Goal: Information Seeking & Learning: Compare options

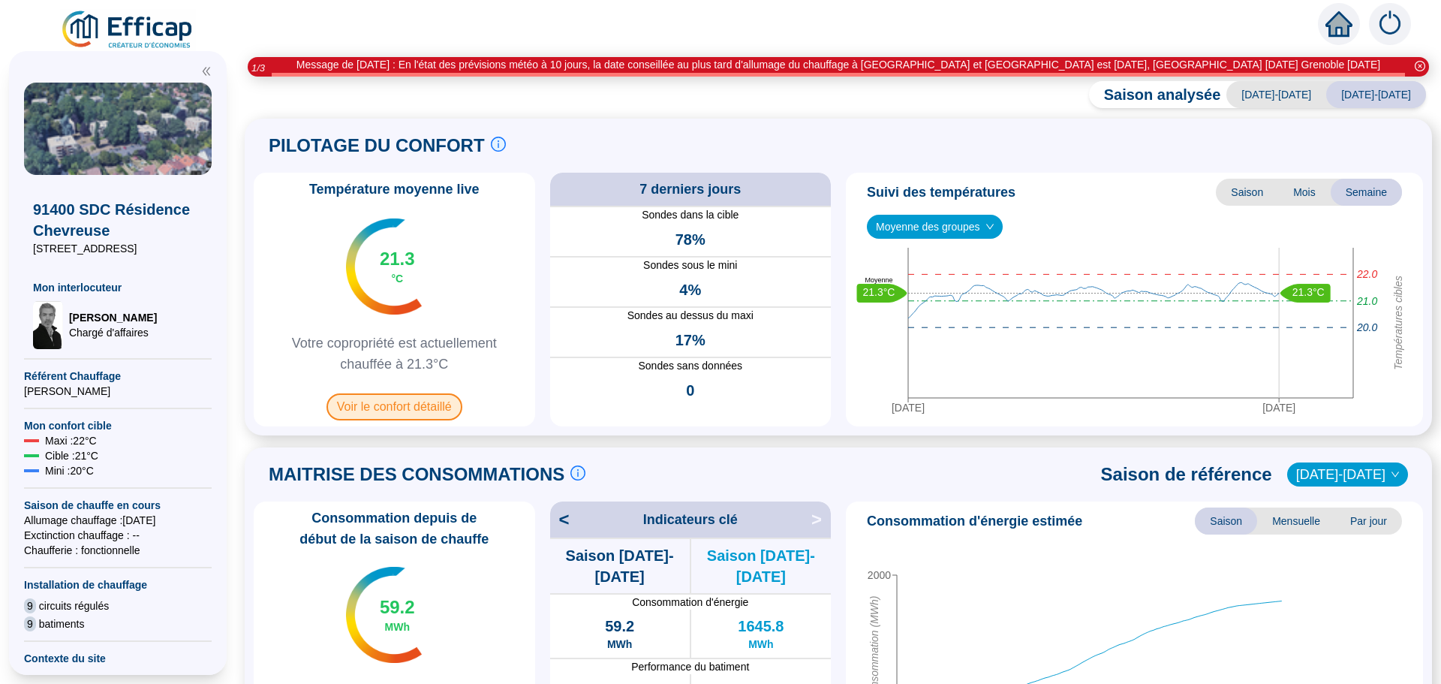
click at [440, 398] on span "Voir le confort détaillé" at bounding box center [394, 406] width 136 height 27
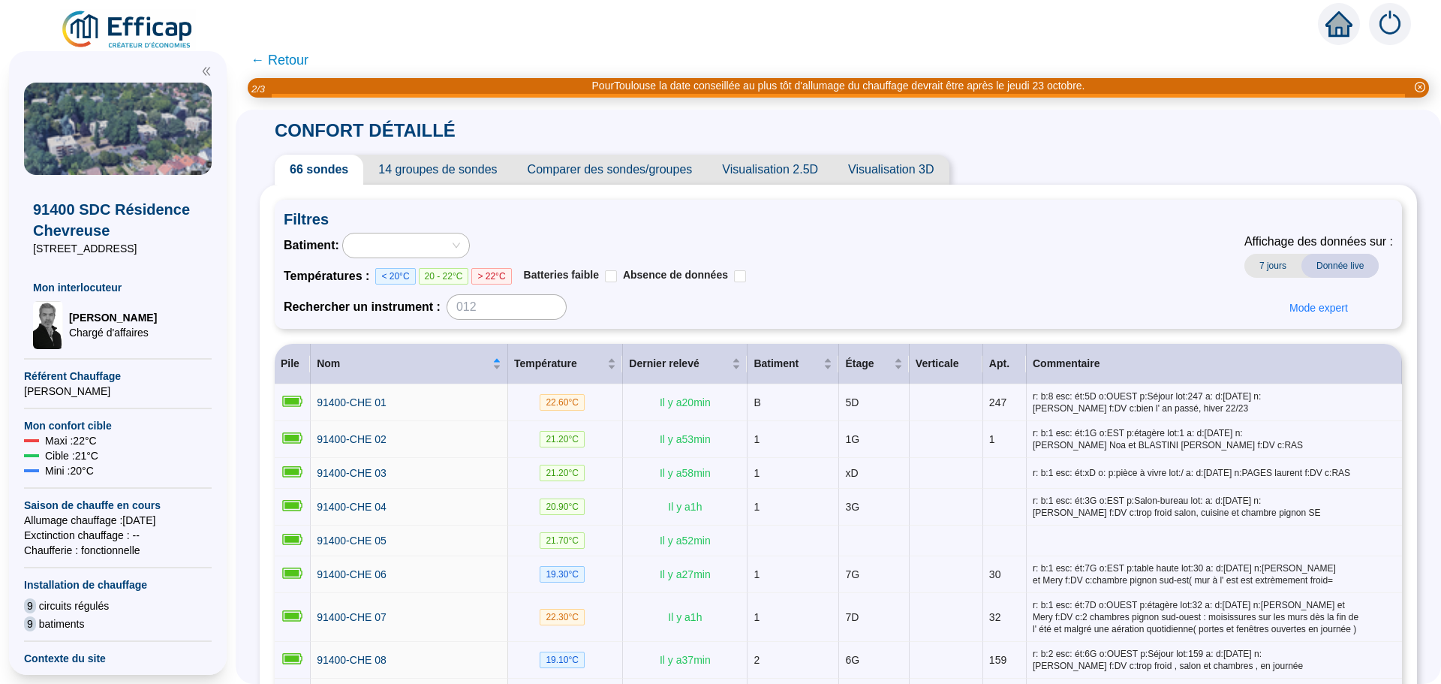
click at [672, 174] on span "Comparer des sondes/groupes" at bounding box center [609, 170] width 195 height 30
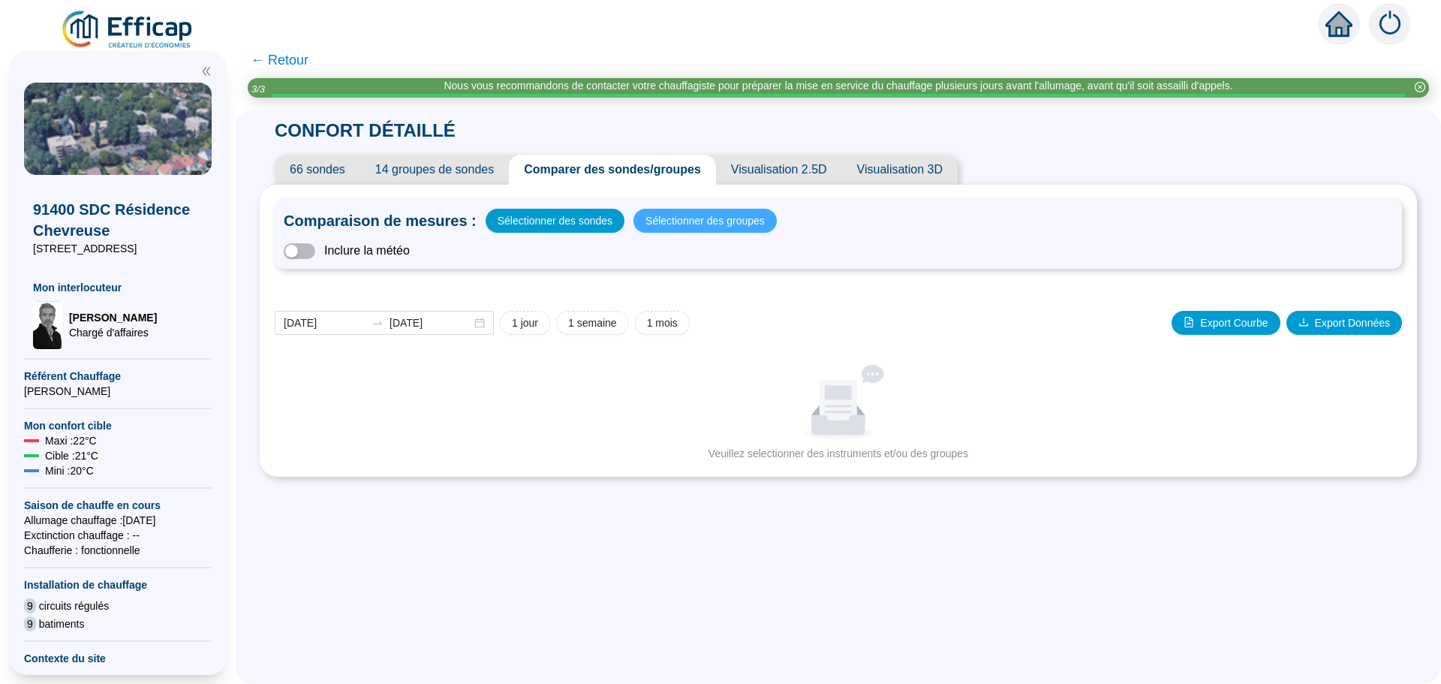
click at [660, 221] on span "Sélectionner des groupes" at bounding box center [704, 220] width 119 height 21
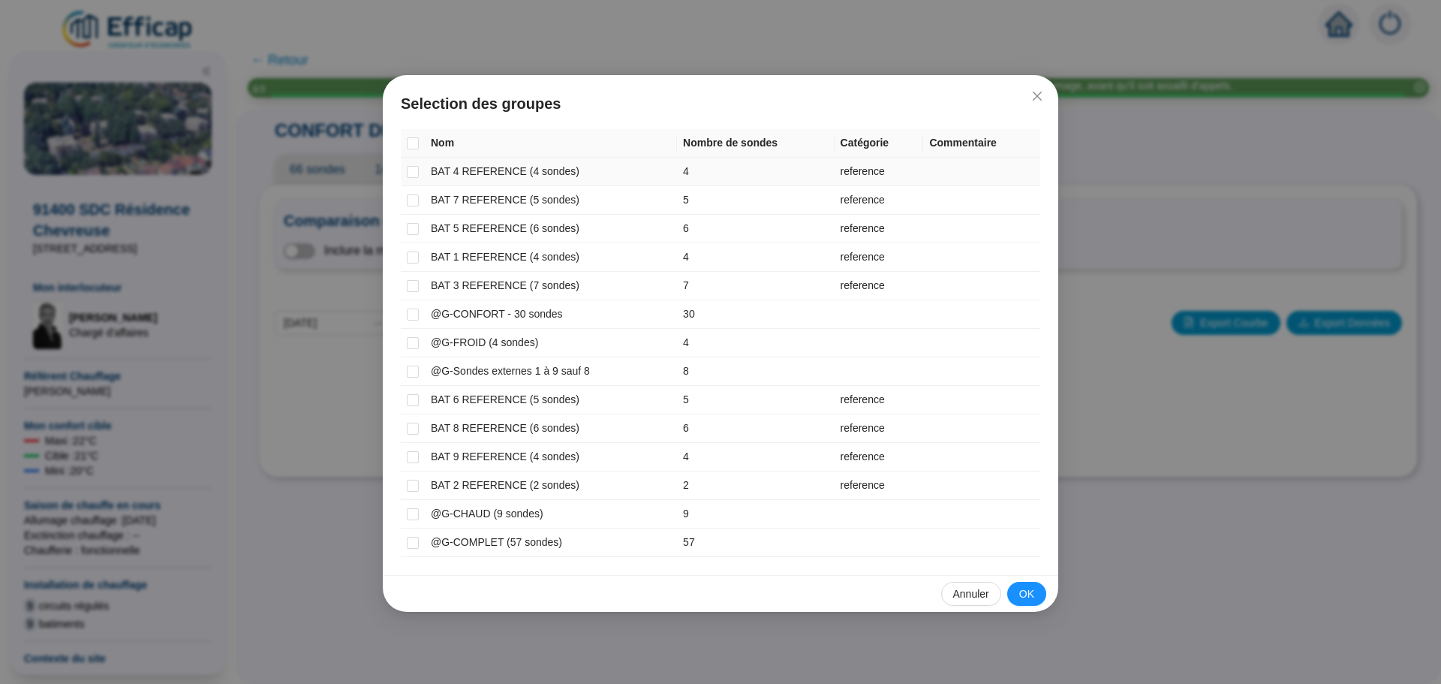
drag, startPoint x: 409, startPoint y: 169, endPoint x: 412, endPoint y: 185, distance: 16.8
click at [409, 170] on input "checkbox" at bounding box center [413, 172] width 12 height 12
checkbox input "true"
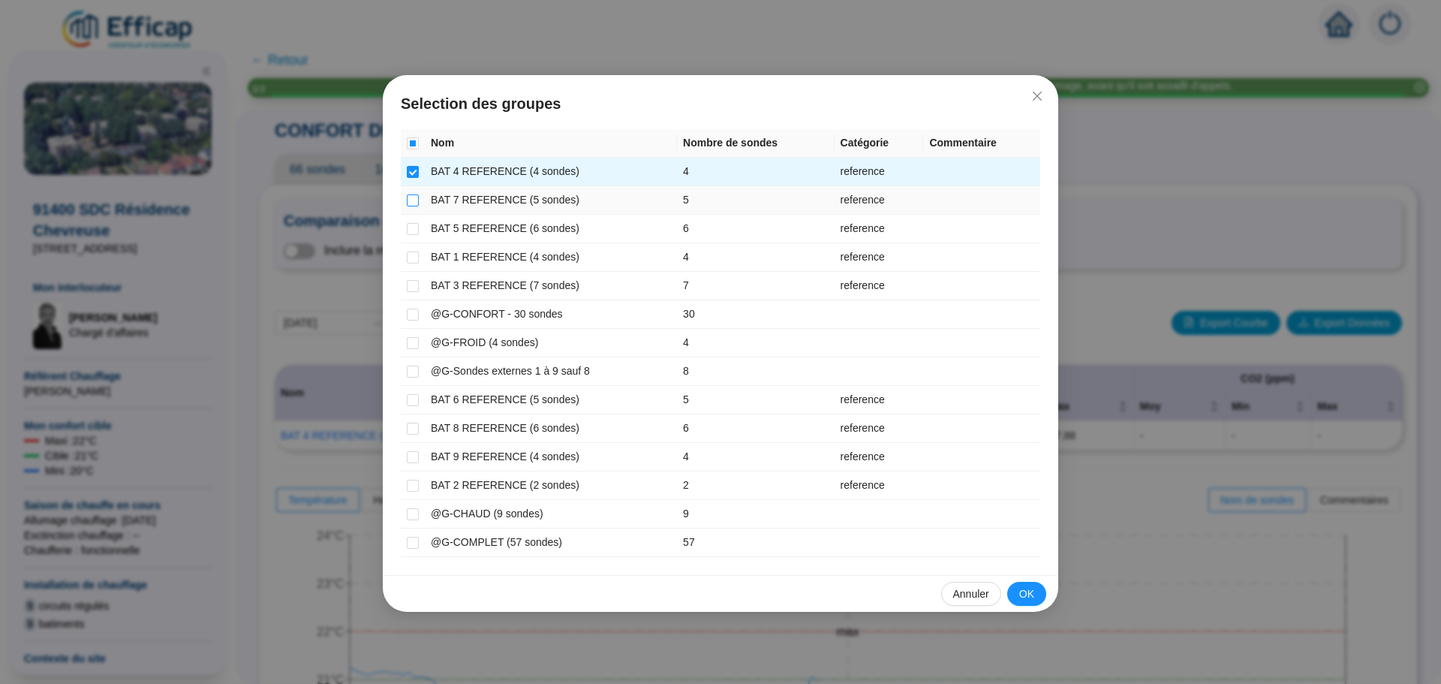
drag, startPoint x: 413, startPoint y: 202, endPoint x: 412, endPoint y: 214, distance: 12.0
click at [413, 203] on input "checkbox" at bounding box center [413, 200] width 12 height 12
checkbox input "true"
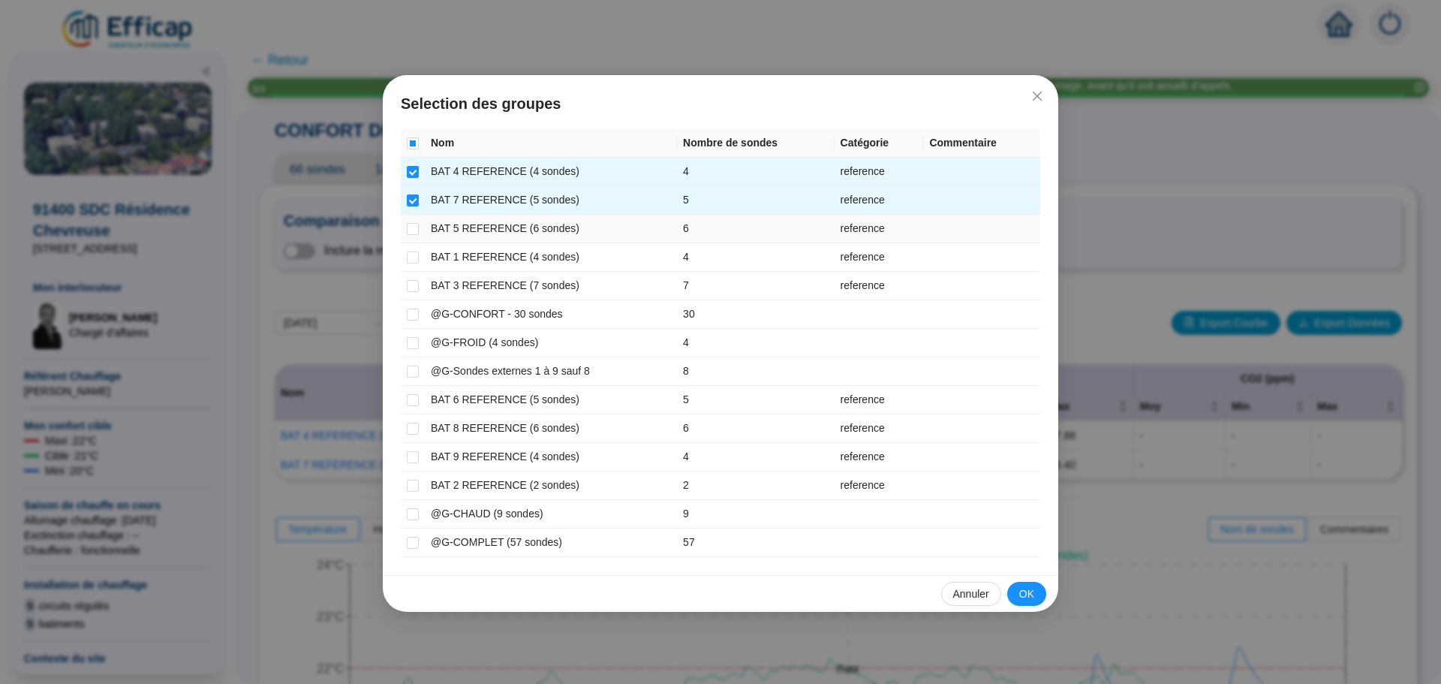
click at [411, 236] on td at bounding box center [413, 229] width 24 height 29
click at [411, 230] on input "checkbox" at bounding box center [413, 229] width 12 height 12
checkbox input "true"
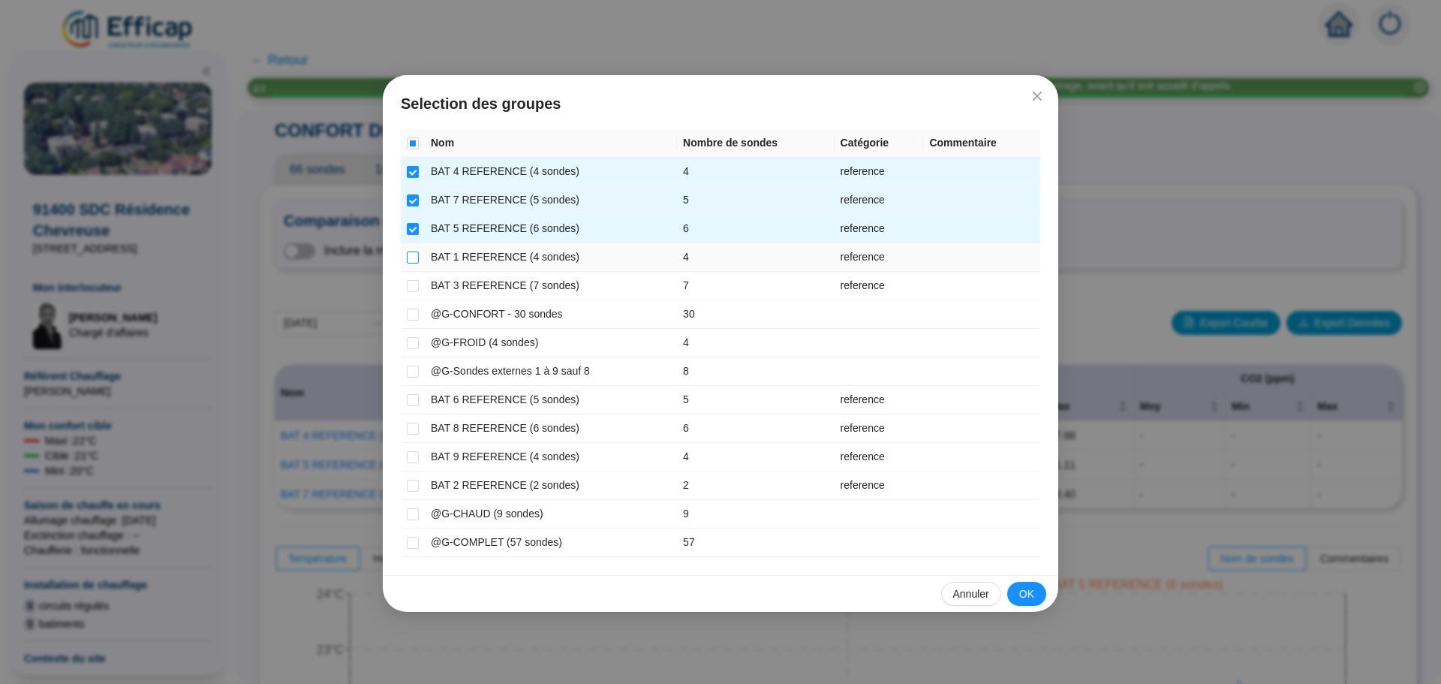
click at [410, 254] on input "checkbox" at bounding box center [413, 257] width 12 height 12
checkbox input "true"
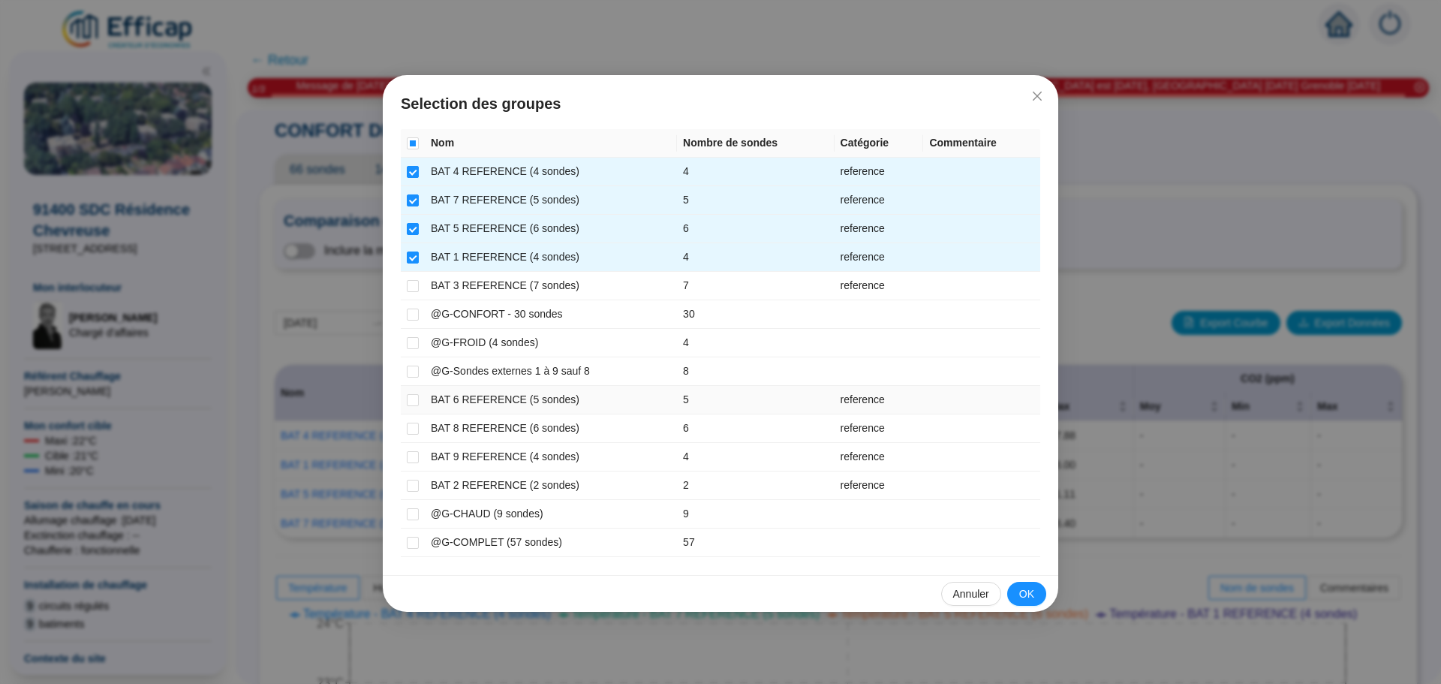
click at [405, 401] on td at bounding box center [413, 400] width 24 height 29
click at [416, 401] on input "checkbox" at bounding box center [413, 400] width 12 height 12
checkbox input "true"
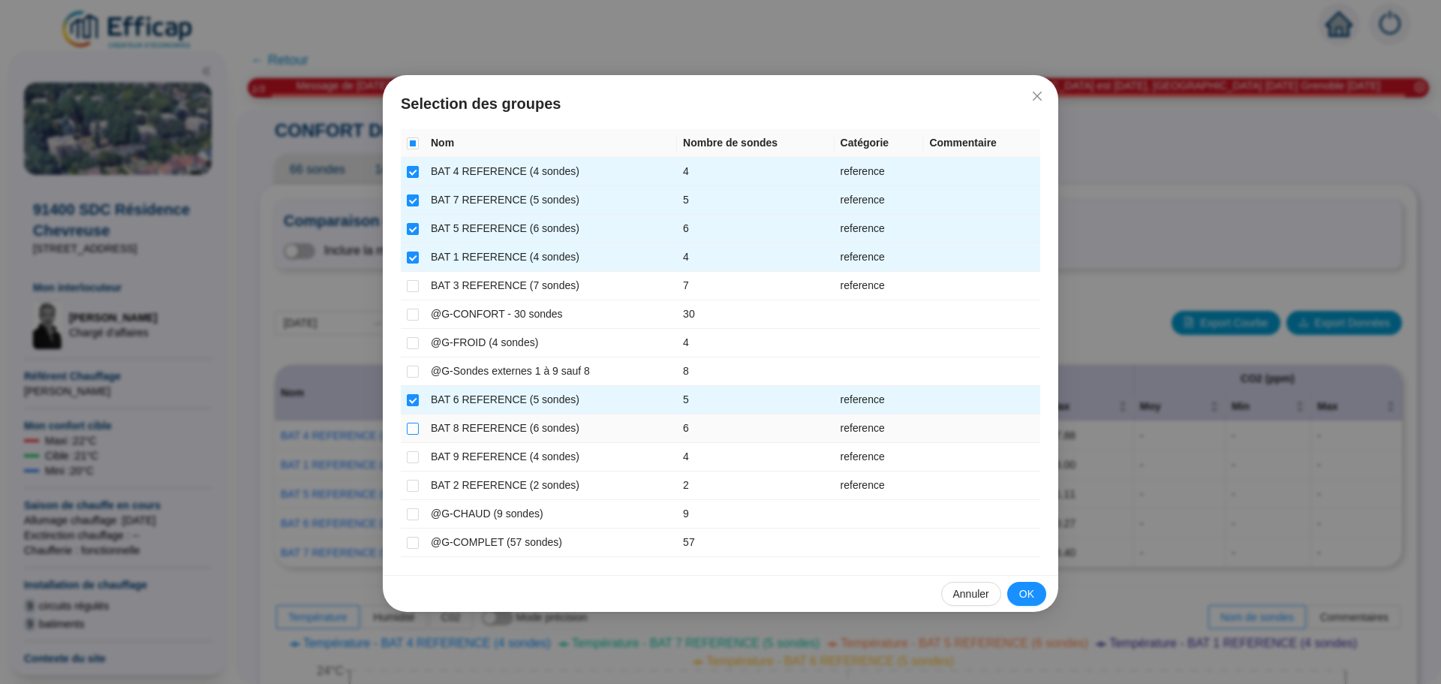
click at [410, 428] on input "checkbox" at bounding box center [413, 428] width 12 height 12
checkbox input "true"
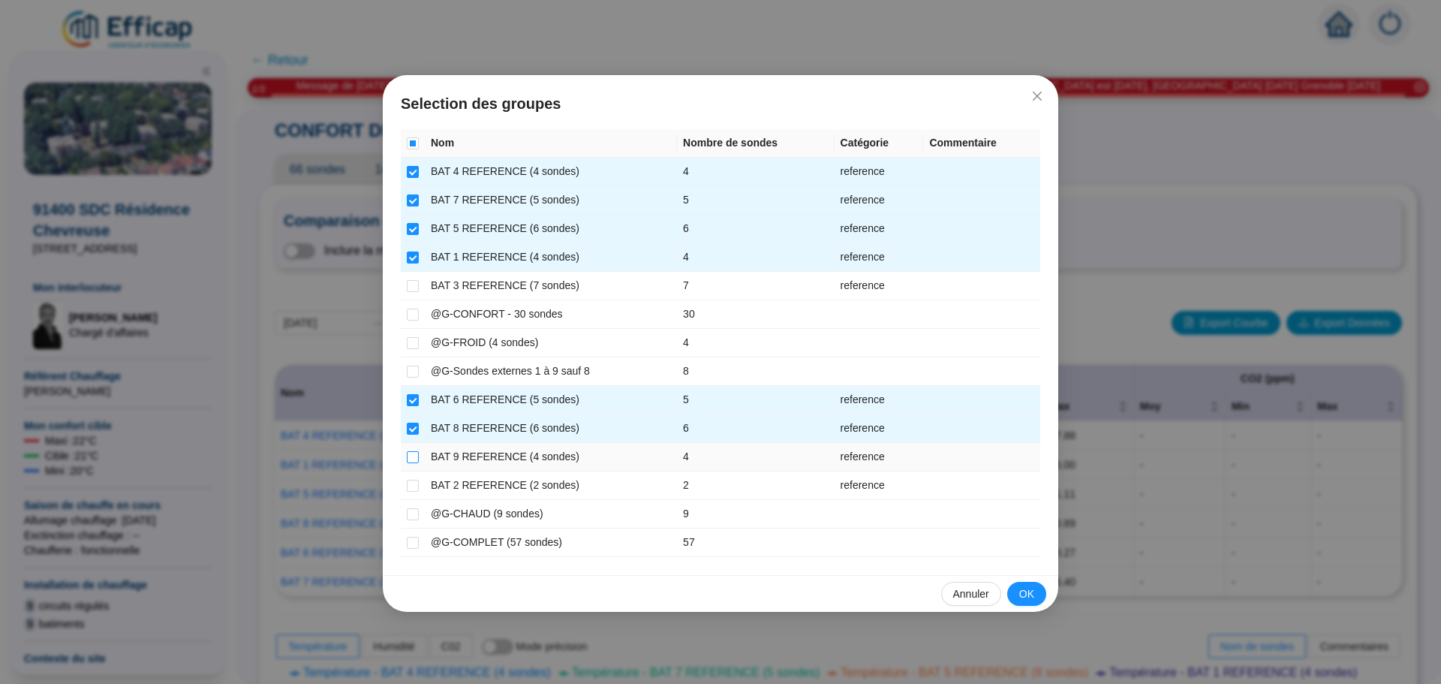
click at [413, 451] on input "checkbox" at bounding box center [413, 457] width 12 height 12
checkbox input "true"
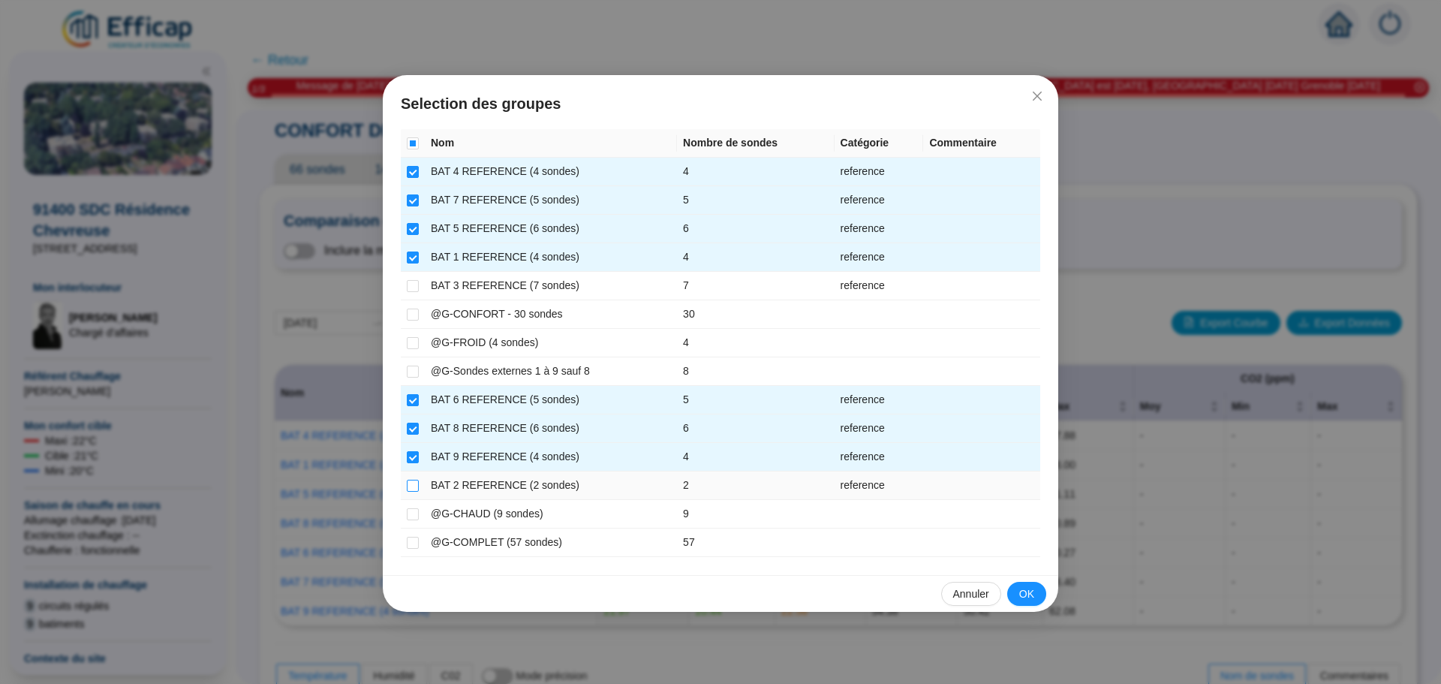
click at [409, 479] on input "checkbox" at bounding box center [413, 485] width 12 height 12
checkbox input "true"
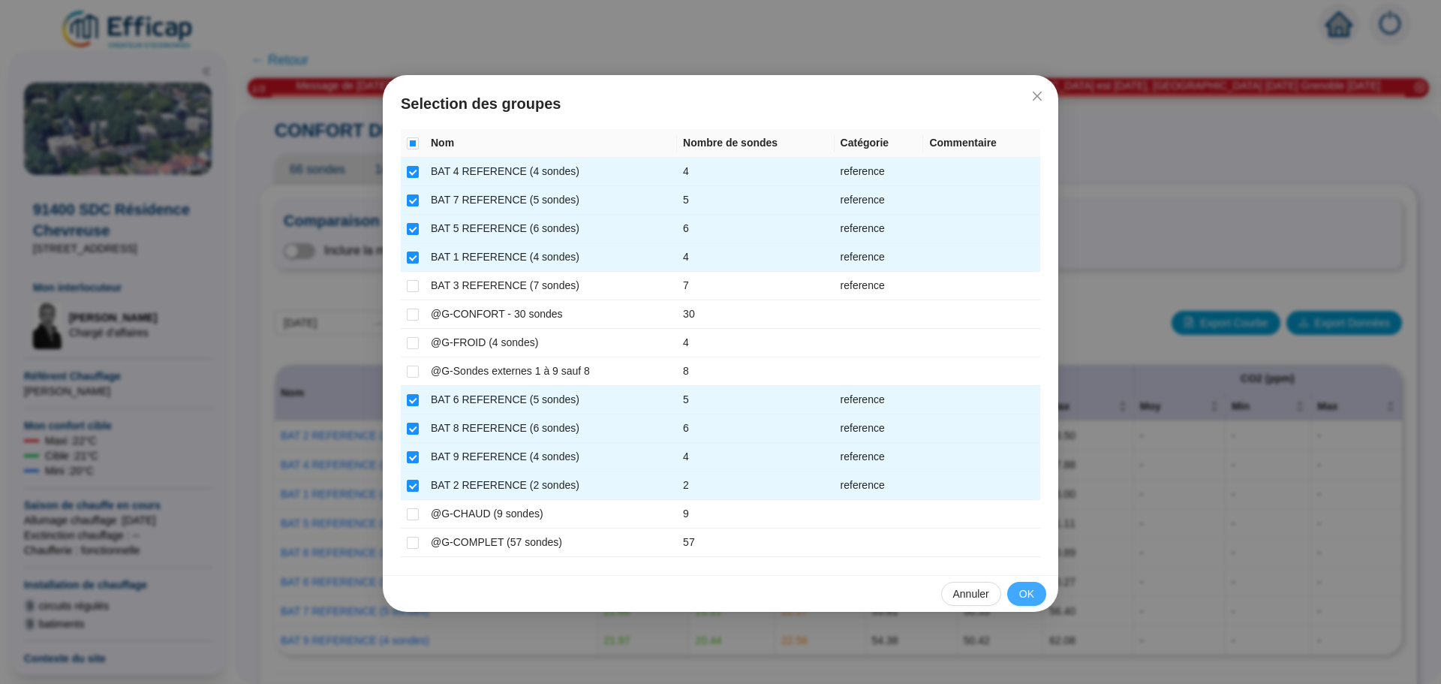
click at [1040, 592] on button "OK" at bounding box center [1026, 594] width 39 height 24
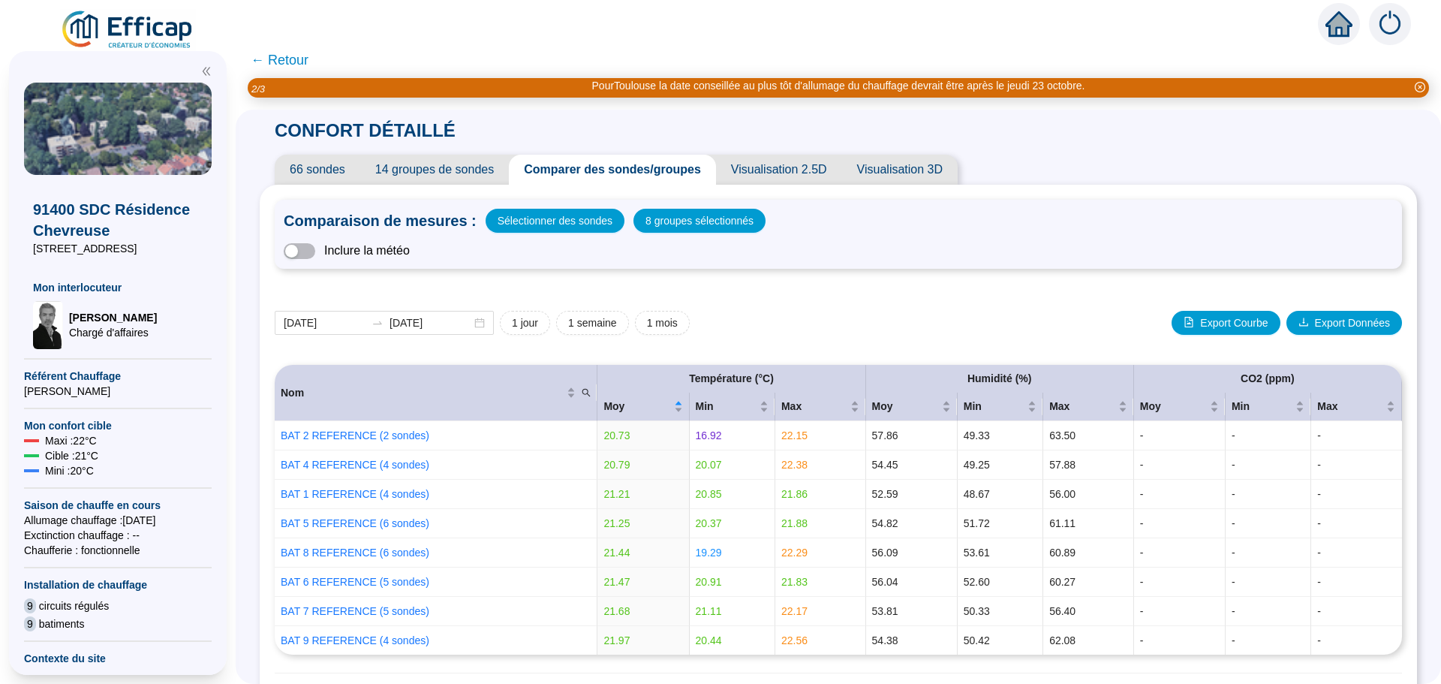
click at [299, 60] on span "← Retour" at bounding box center [280, 60] width 58 height 21
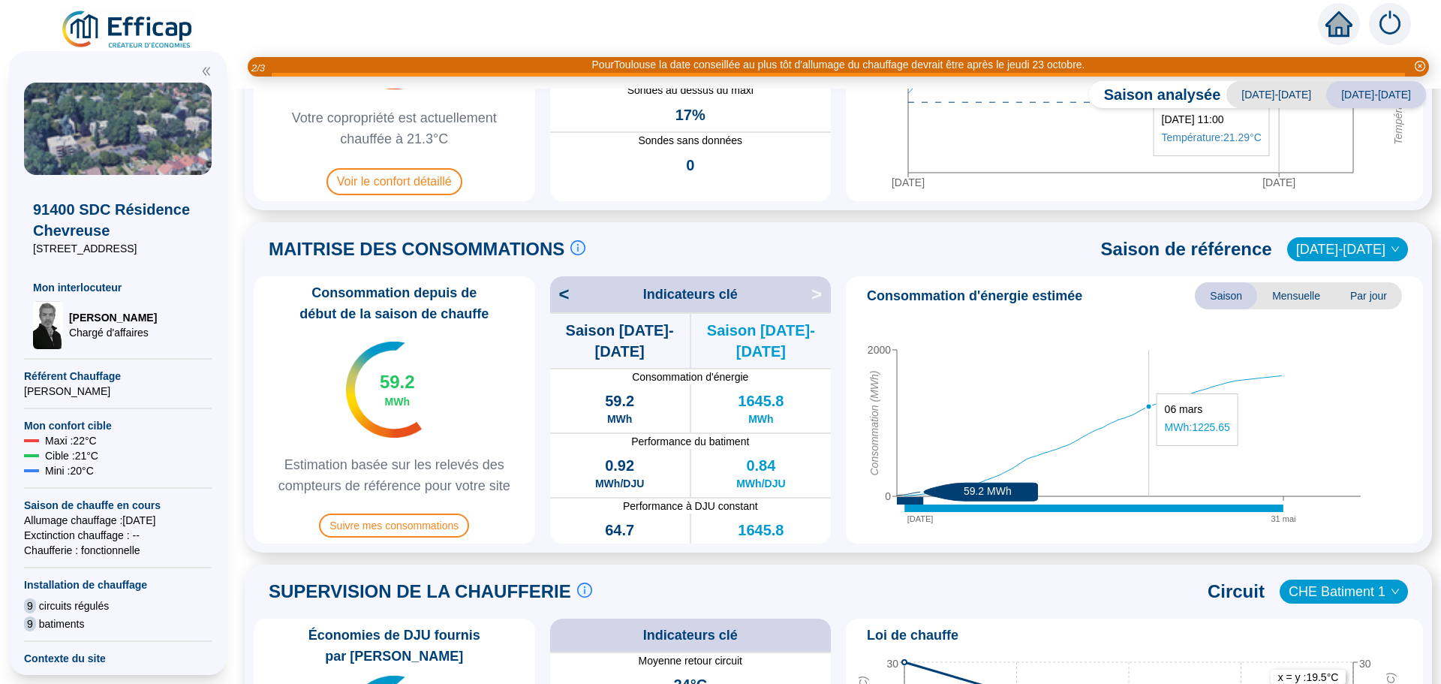
scroll to position [450, 0]
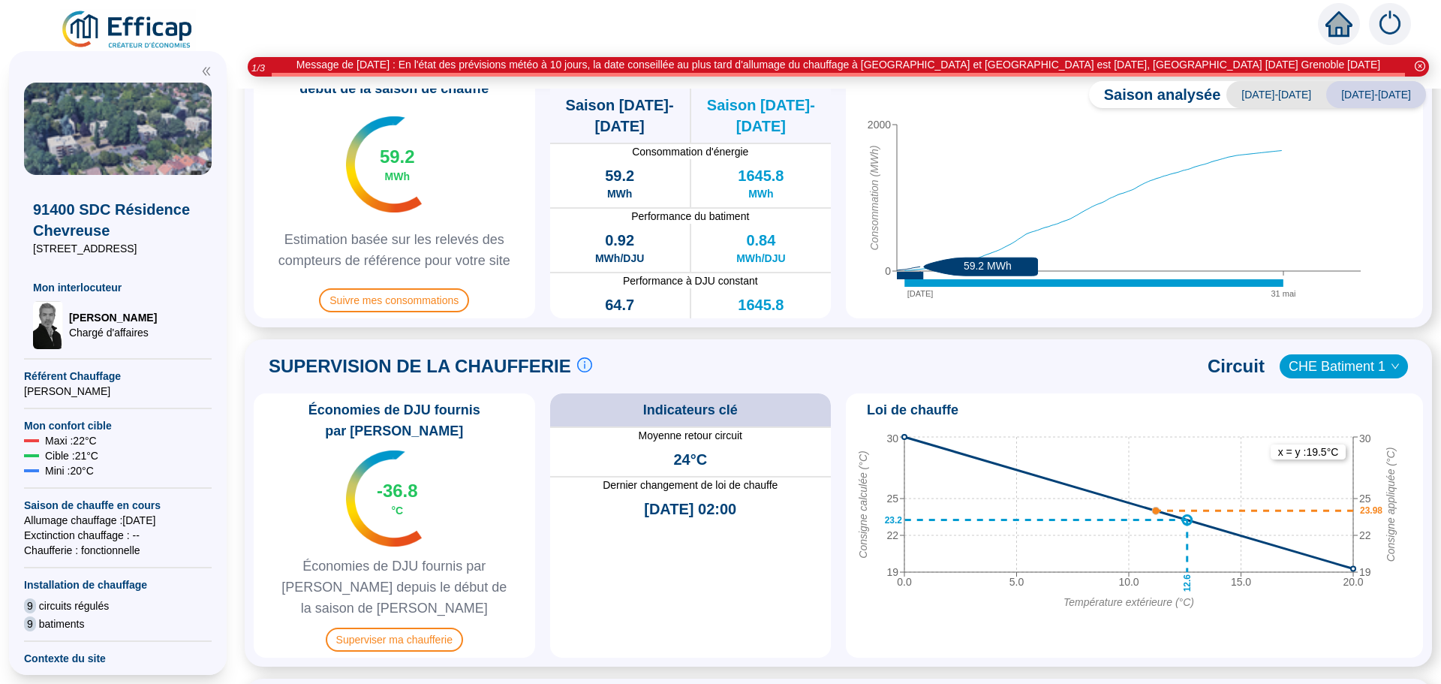
click at [1318, 366] on span "CHE Batiment 1" at bounding box center [1343, 366] width 110 height 23
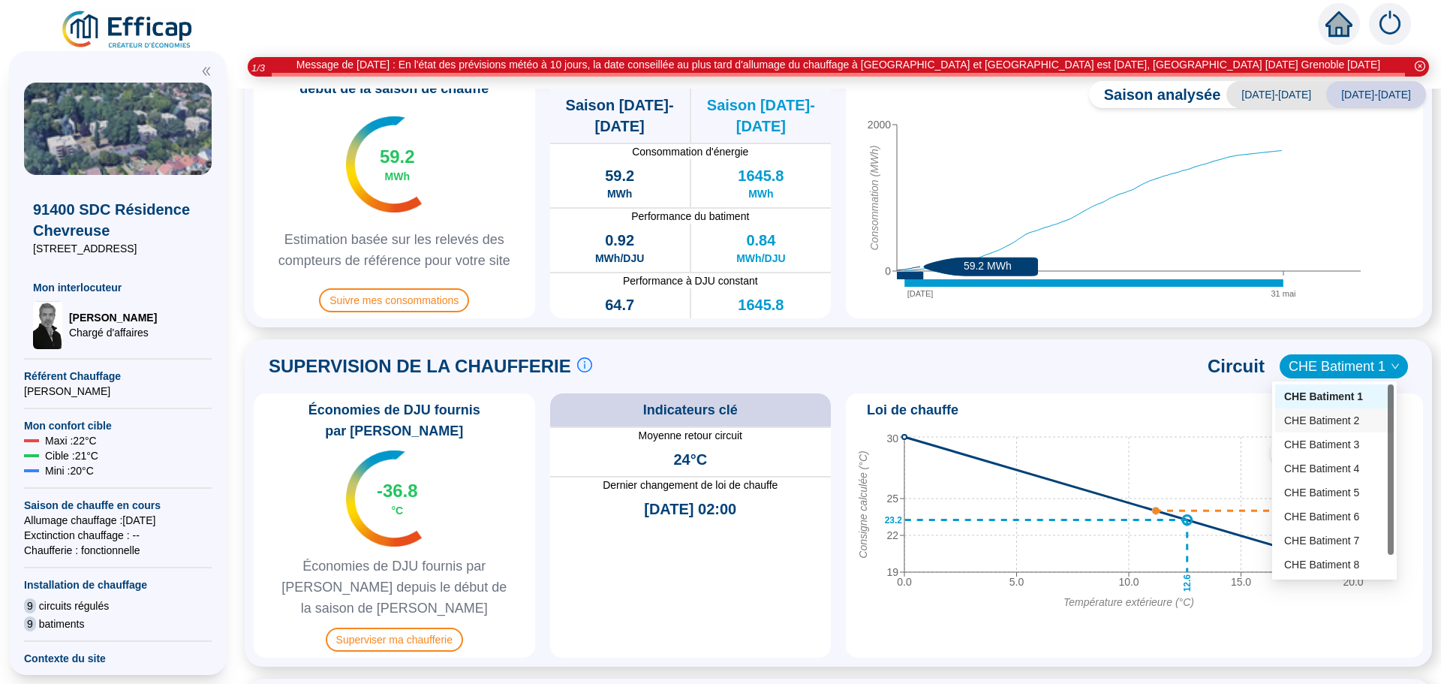
click at [1300, 428] on div "CHE Batiment 2" at bounding box center [1334, 421] width 101 height 16
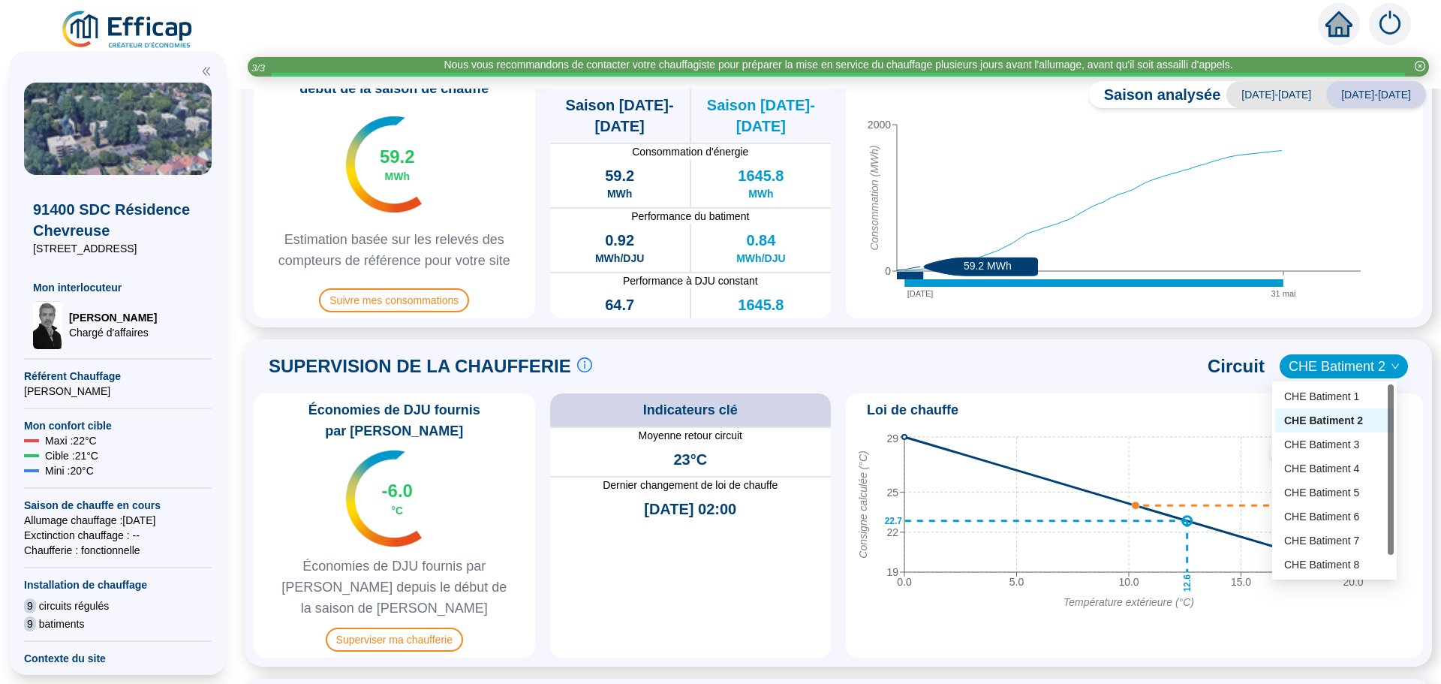
click at [1324, 360] on span "CHE Batiment 2" at bounding box center [1343, 366] width 110 height 23
click at [1340, 445] on div "CHE Batiment 3" at bounding box center [1334, 445] width 101 height 16
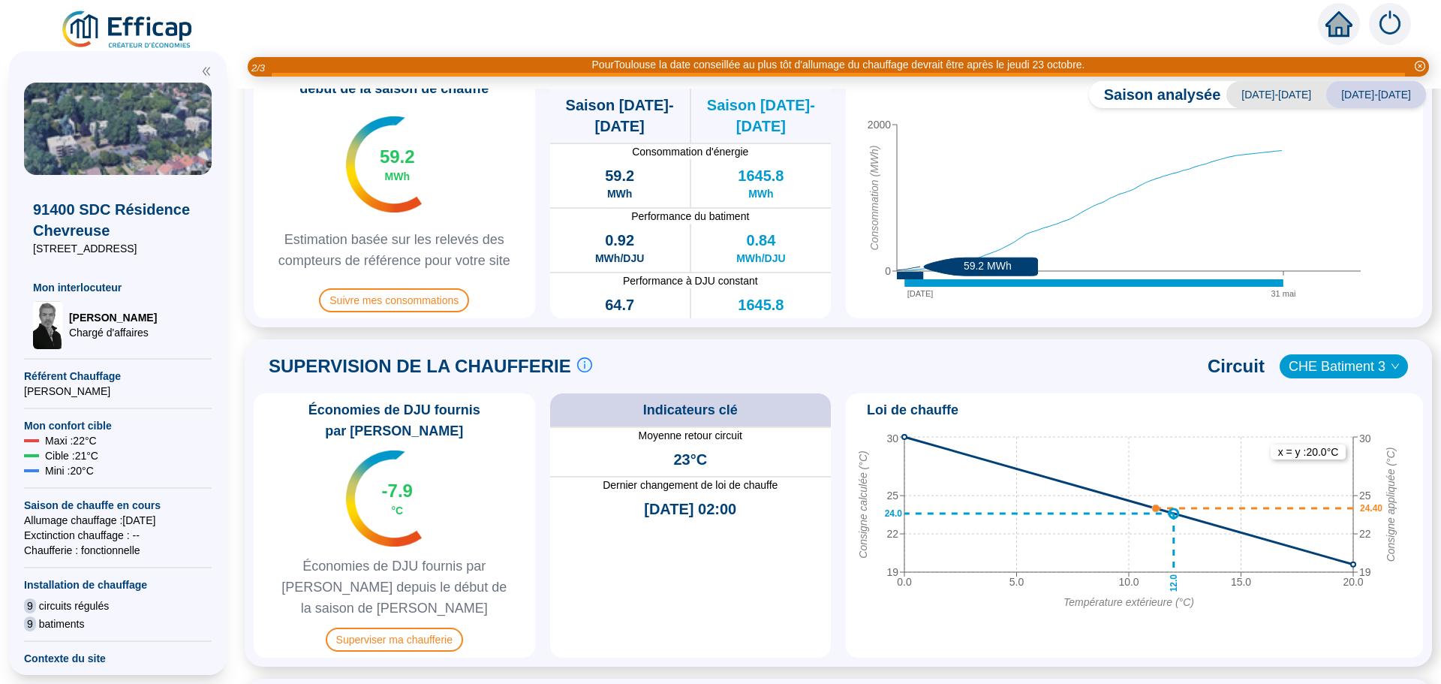
click at [1354, 366] on span "CHE Batiment 3" at bounding box center [1343, 366] width 110 height 23
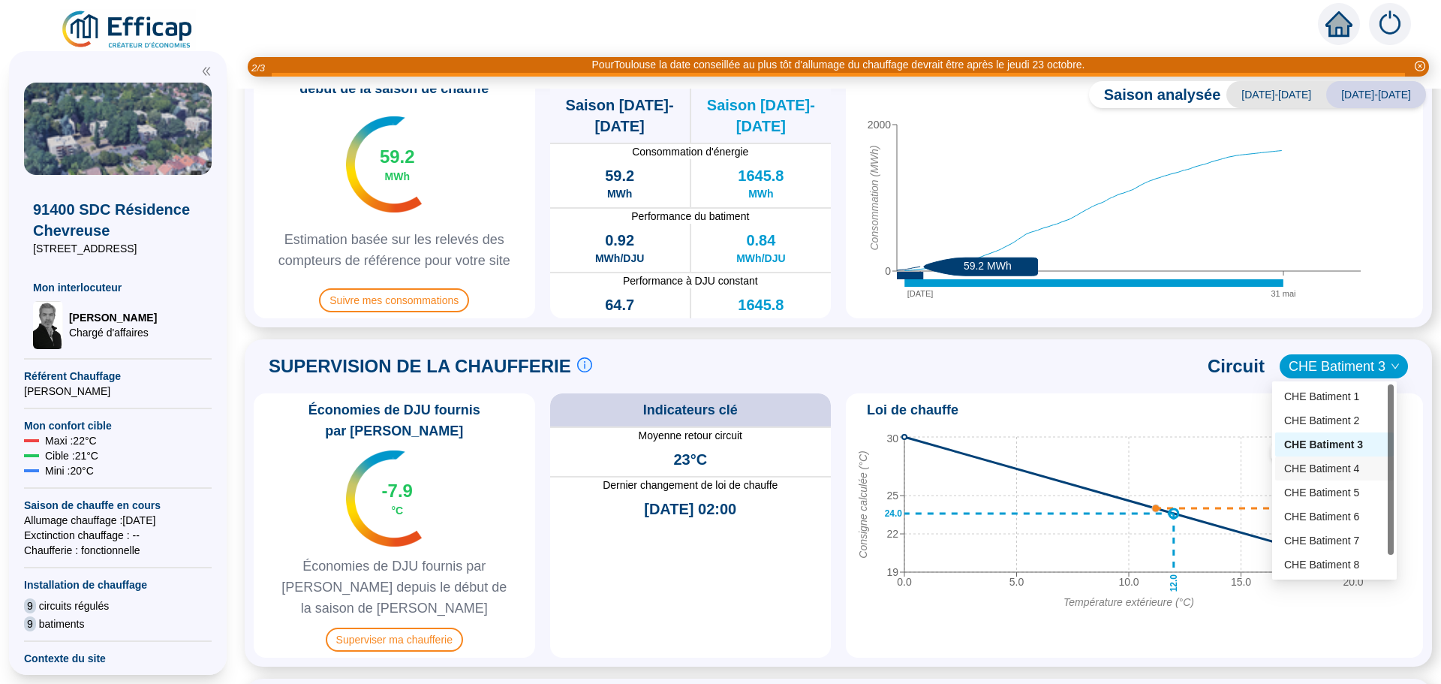
click at [1346, 472] on div "CHE Batiment 4" at bounding box center [1334, 469] width 101 height 16
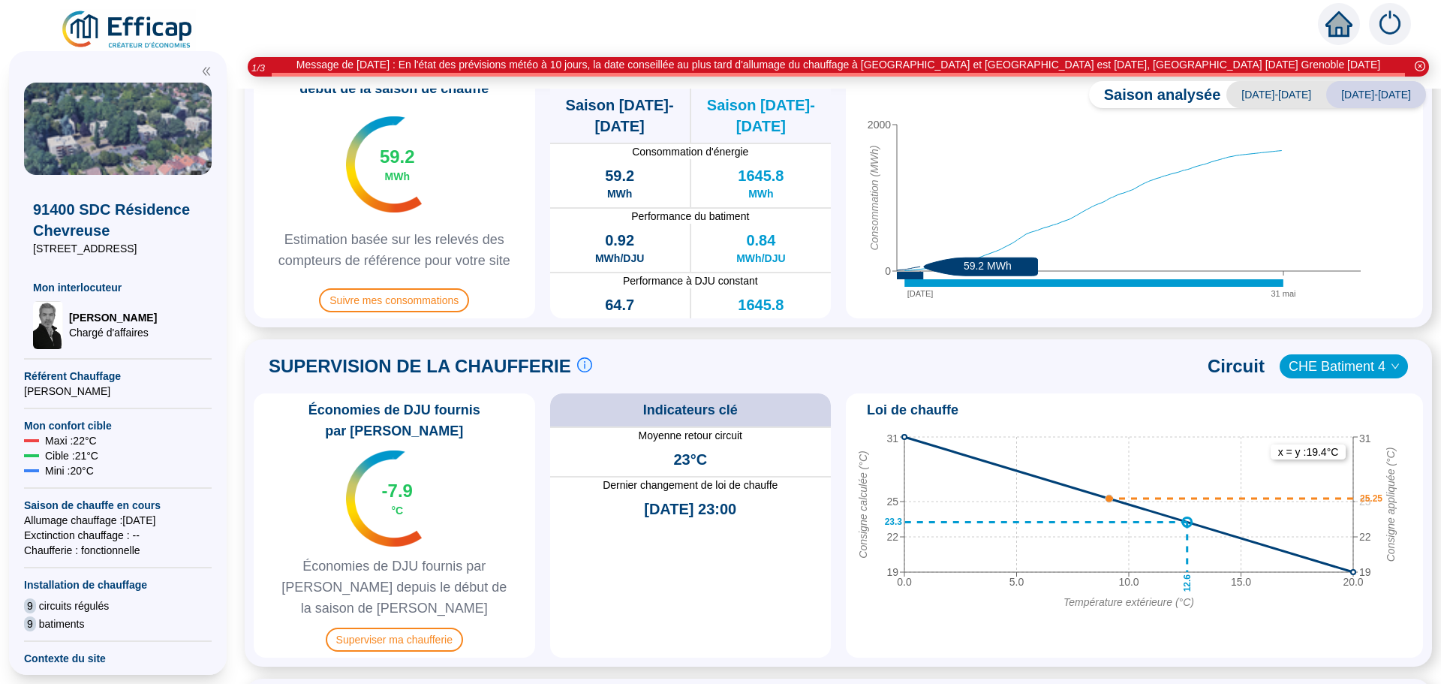
scroll to position [375, 0]
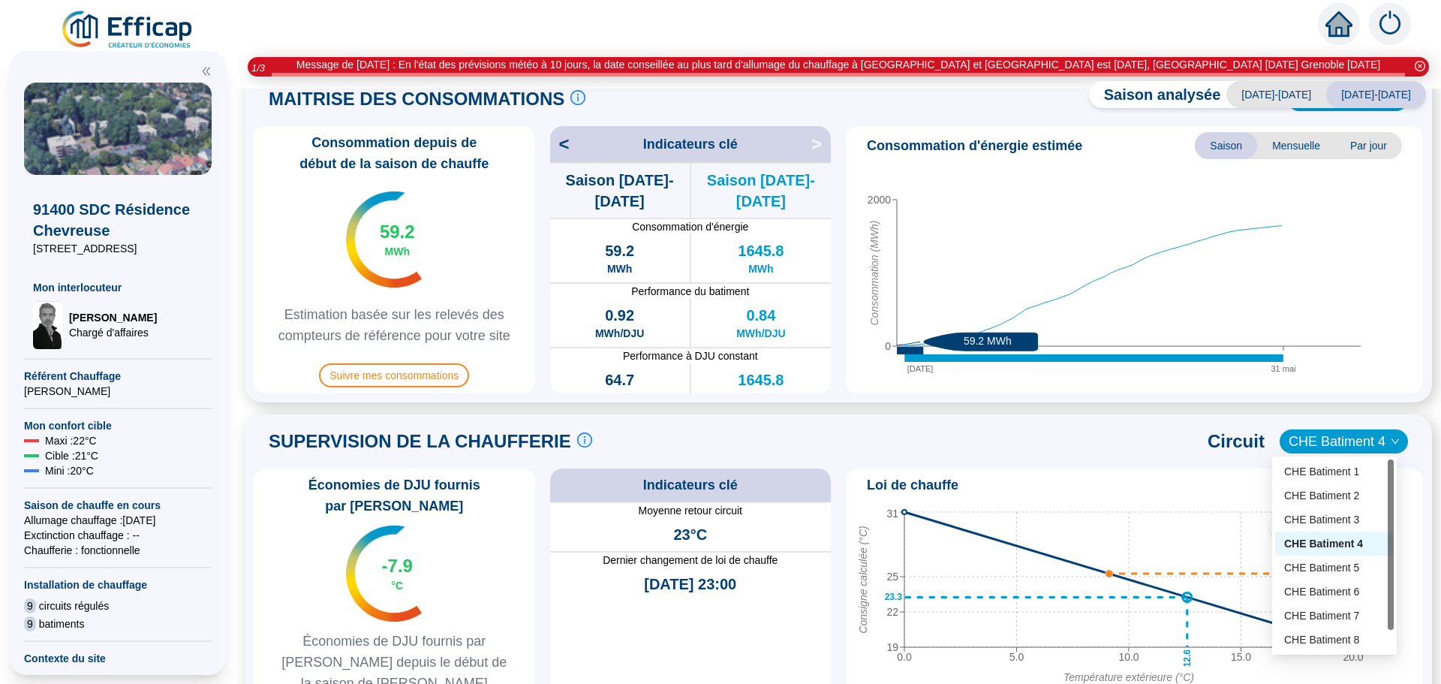
click at [1339, 431] on span "CHE Batiment 4" at bounding box center [1343, 441] width 110 height 23
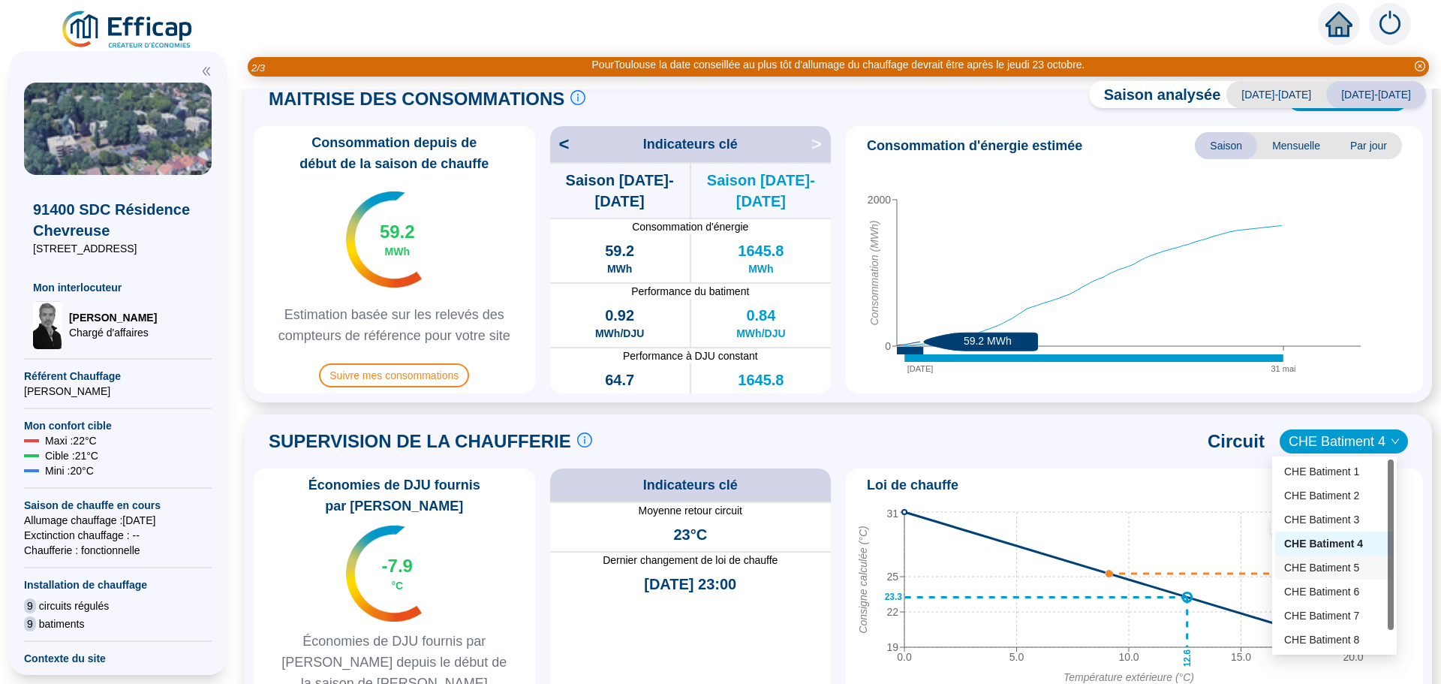
click at [1338, 569] on div "CHE Batiment 5" at bounding box center [1334, 568] width 101 height 16
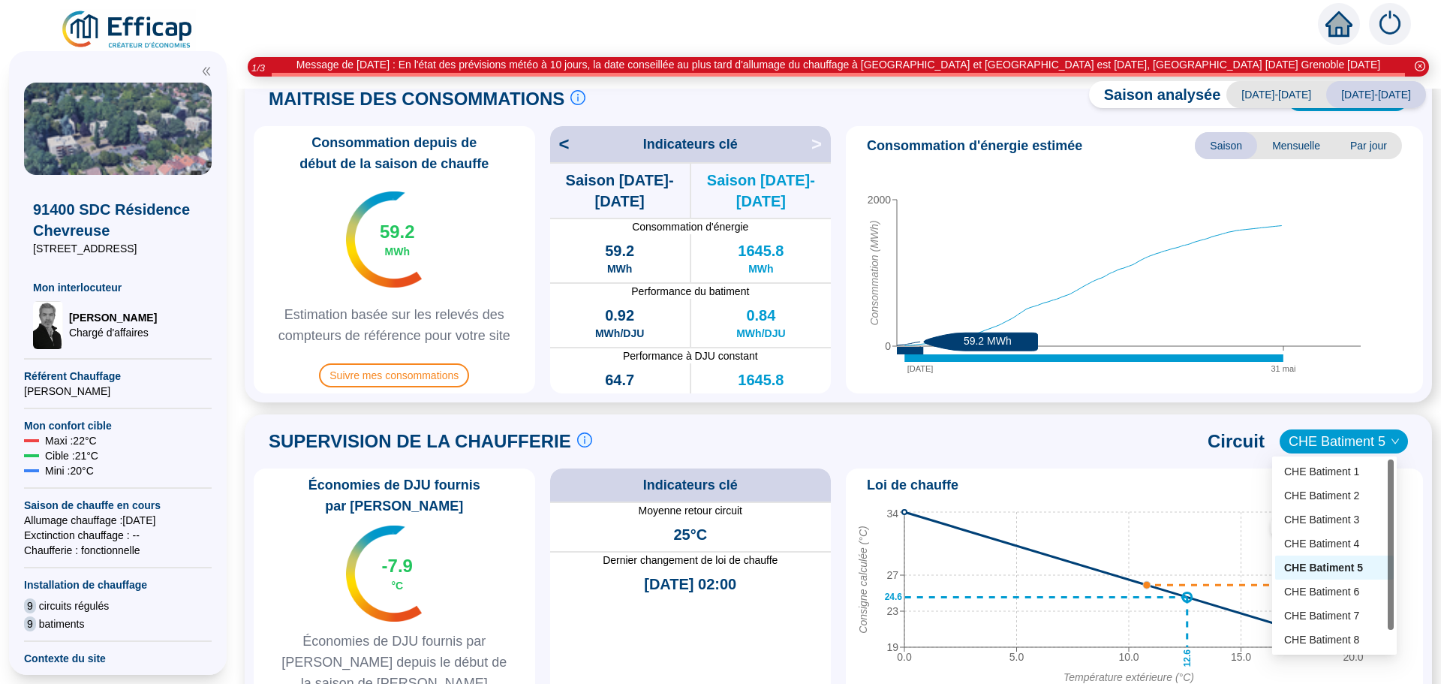
click at [1332, 435] on span "CHE Batiment 5" at bounding box center [1343, 441] width 110 height 23
click at [1341, 590] on div "CHE Batiment 6" at bounding box center [1334, 592] width 101 height 16
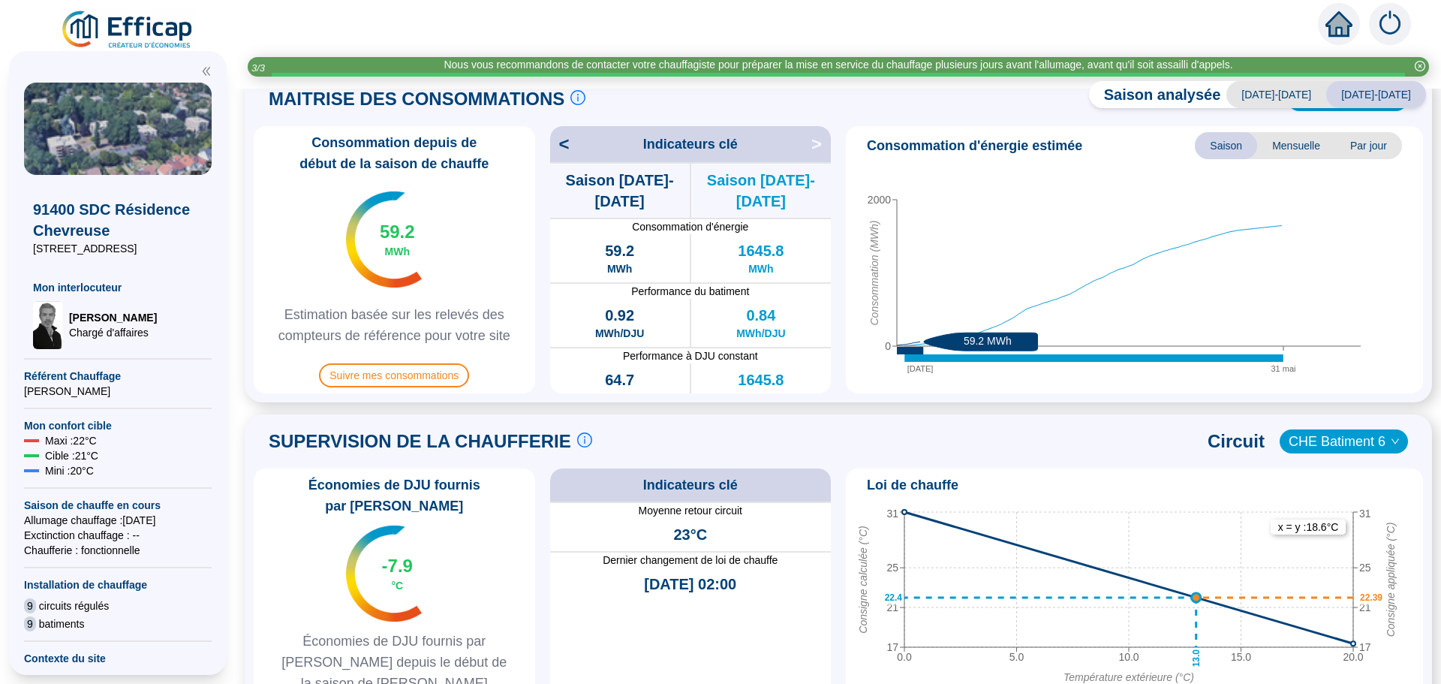
click at [1322, 440] on span "CHE Batiment 6" at bounding box center [1343, 441] width 110 height 23
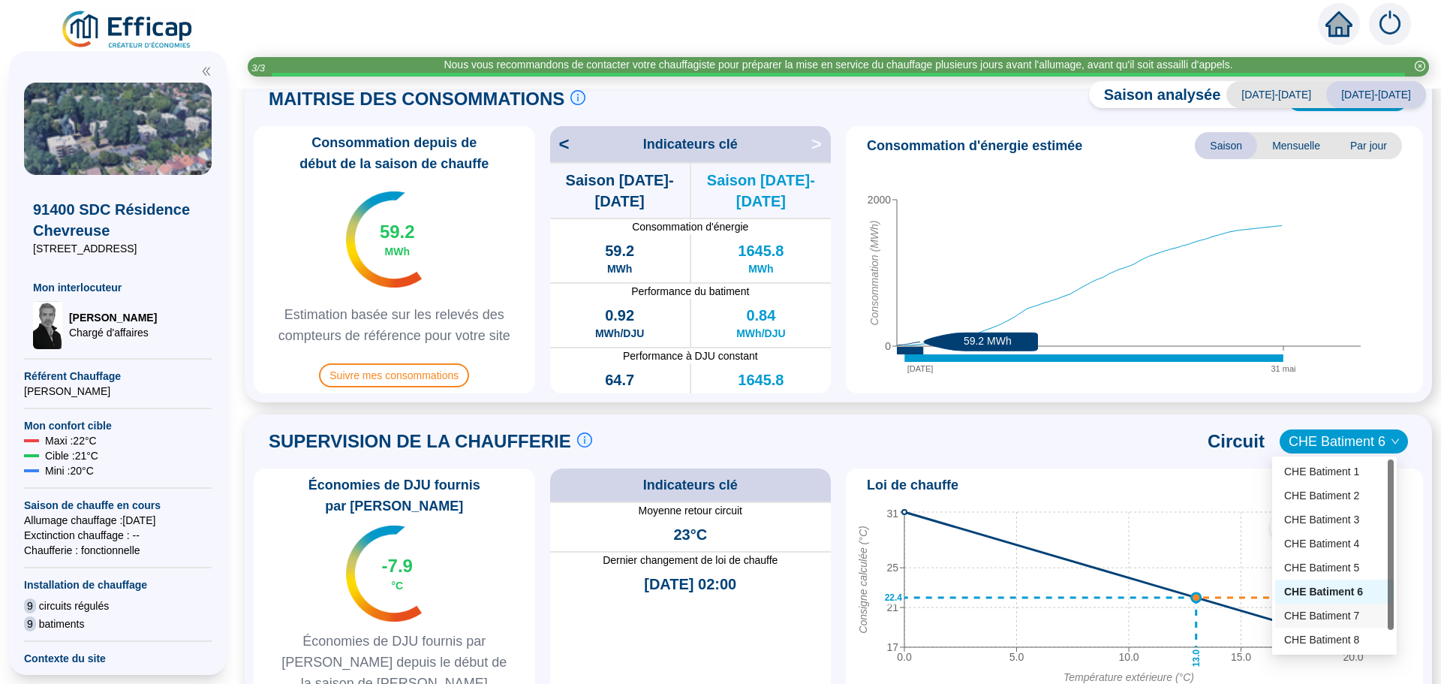
click at [1339, 619] on div "CHE Batiment 7" at bounding box center [1334, 616] width 101 height 16
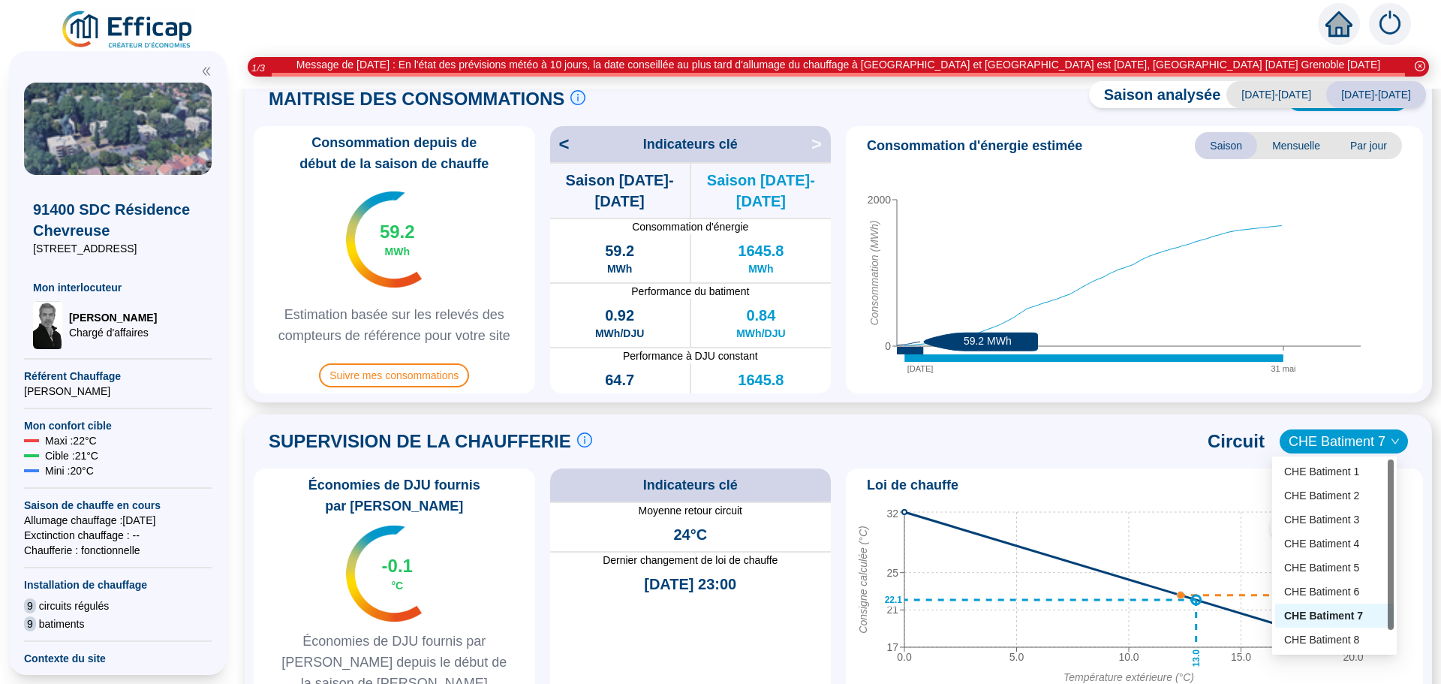
click at [1331, 431] on span "CHE Batiment 7" at bounding box center [1343, 441] width 110 height 23
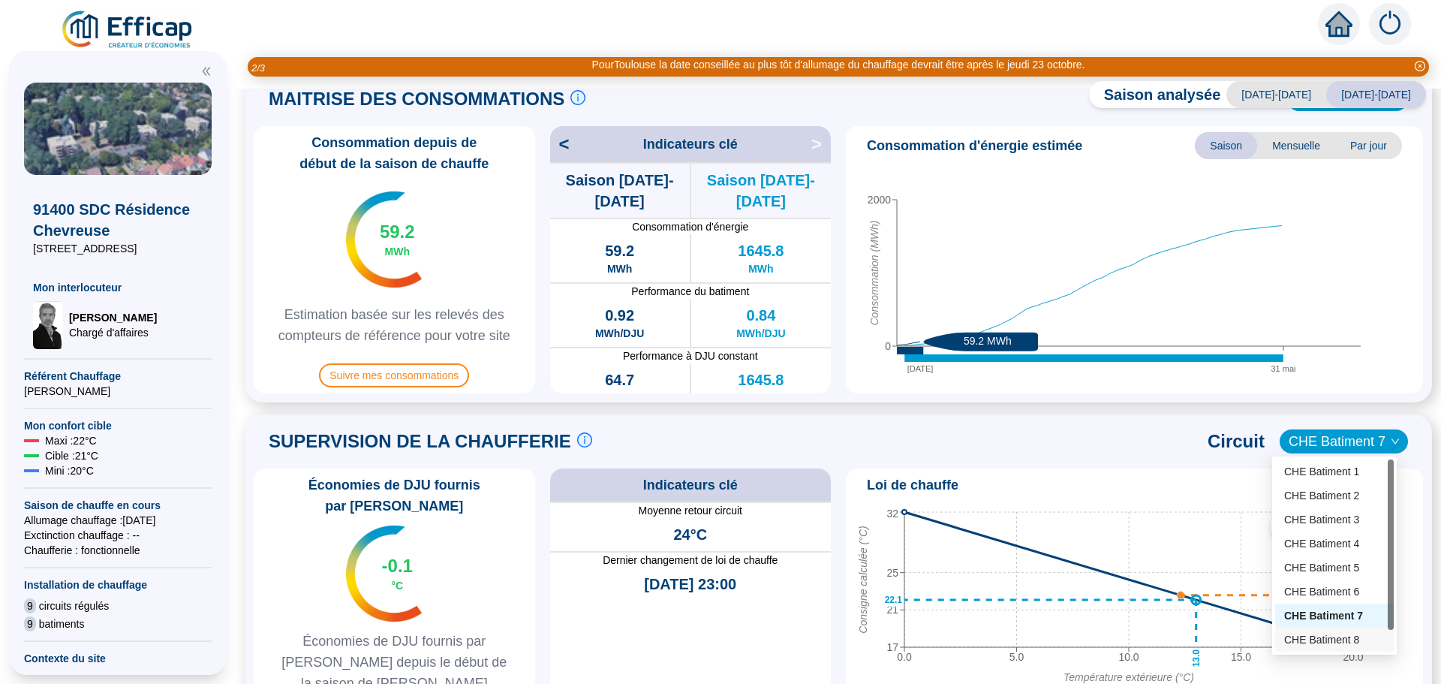
click at [1348, 640] on div "CHE Batiment 8" at bounding box center [1334, 640] width 101 height 16
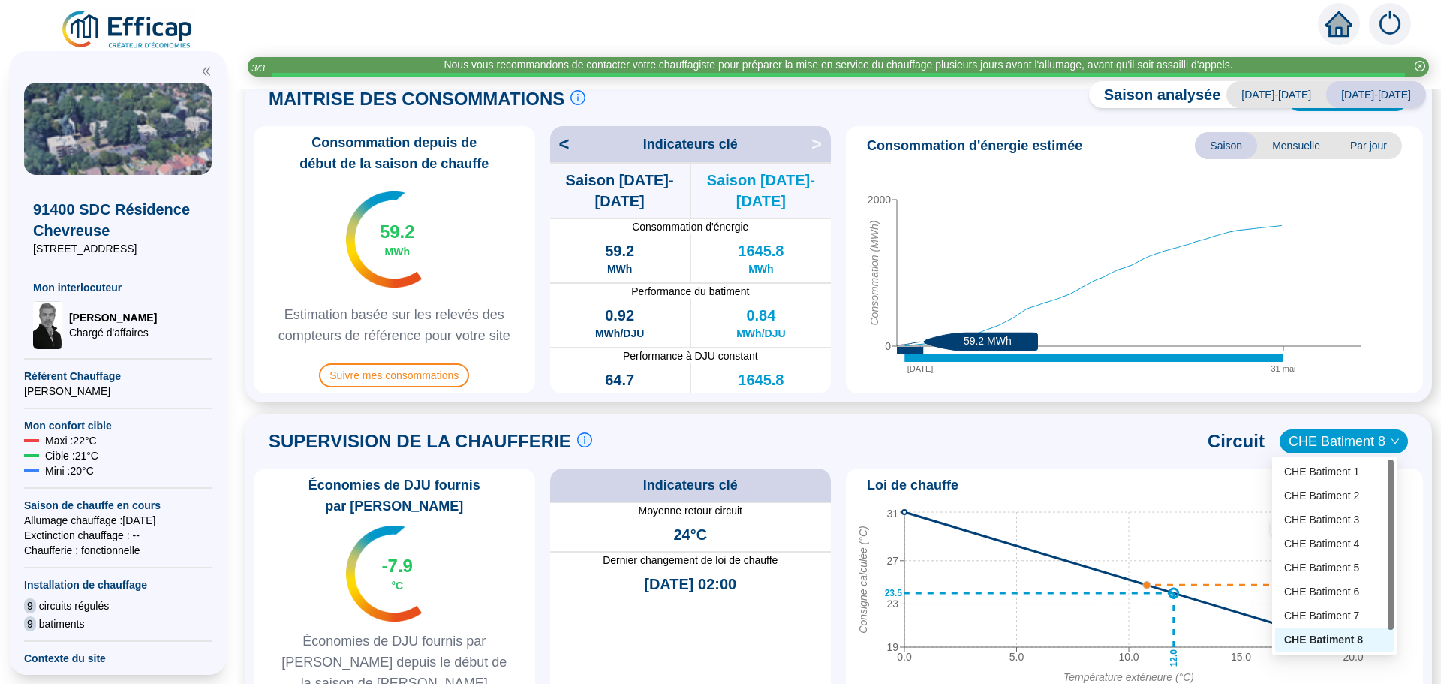
click at [1345, 443] on span "CHE Batiment 8" at bounding box center [1343, 441] width 110 height 23
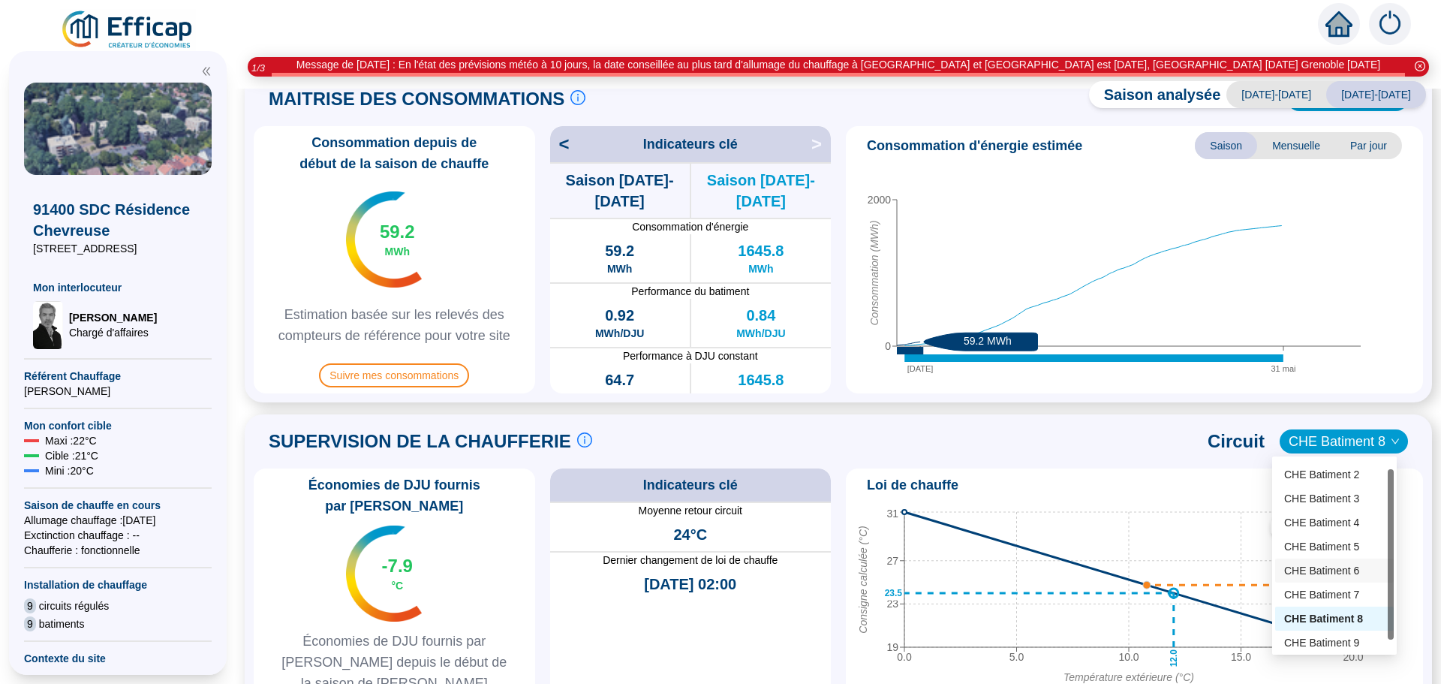
scroll to position [24, 0]
drag, startPoint x: 1390, startPoint y: 591, endPoint x: 1390, endPoint y: 636, distance: 44.3
click at [1390, 636] on div at bounding box center [1390, 566] width 6 height 170
click at [1339, 645] on div "CHE Batiment 9" at bounding box center [1334, 640] width 101 height 16
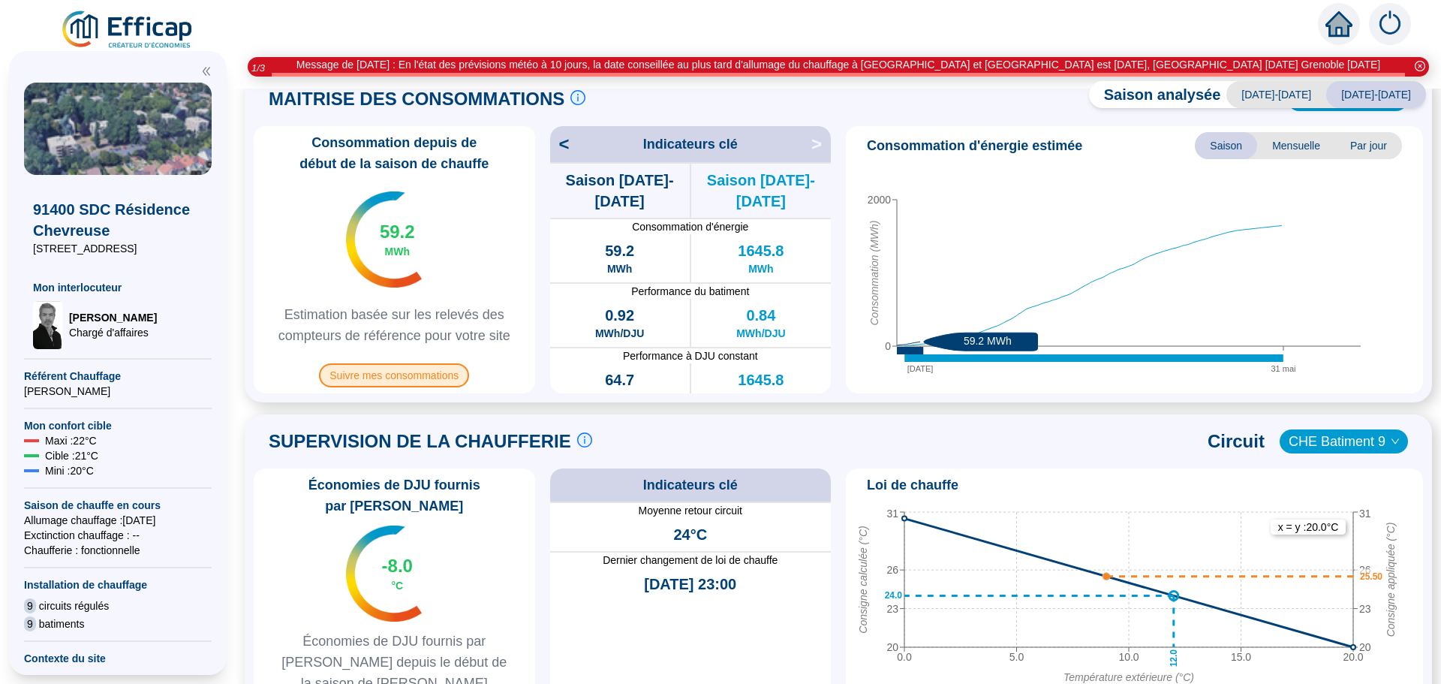
click at [368, 367] on span "Suivre mes consommations" at bounding box center [394, 375] width 150 height 24
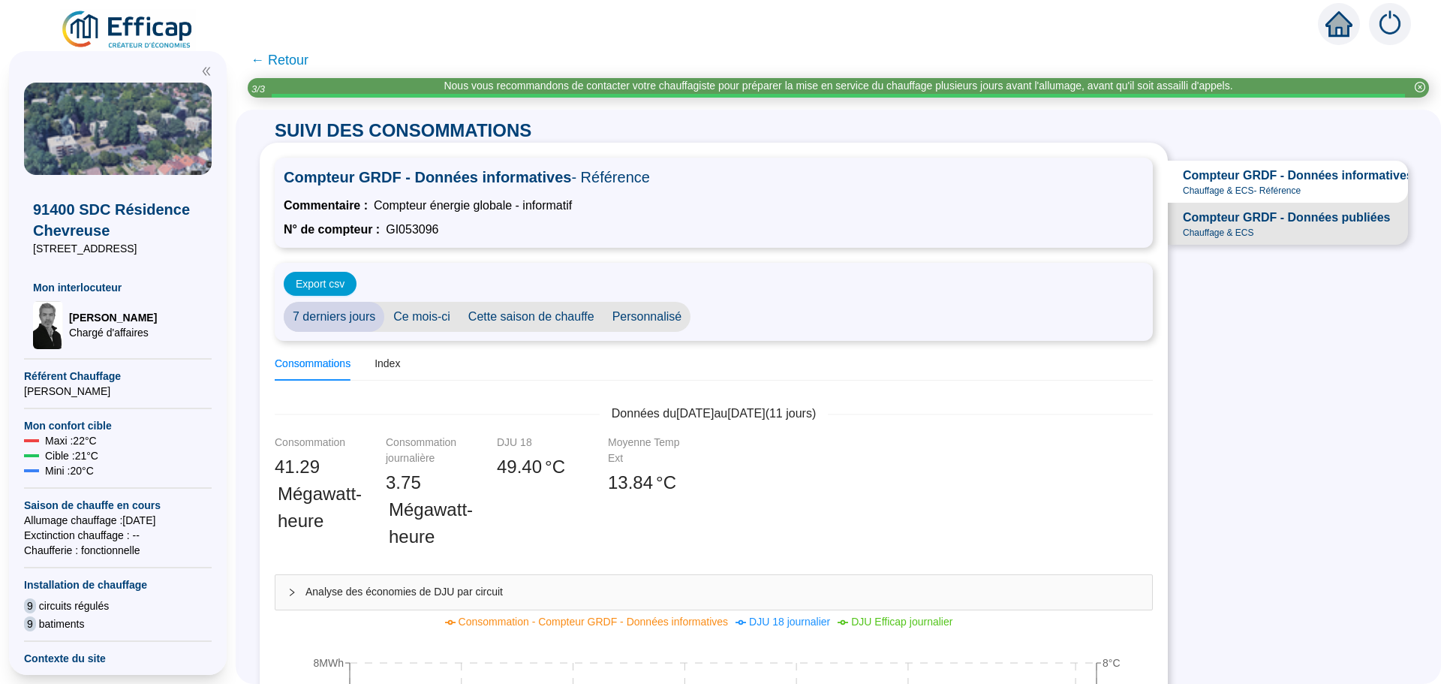
click at [266, 65] on span "← Retour" at bounding box center [280, 60] width 58 height 21
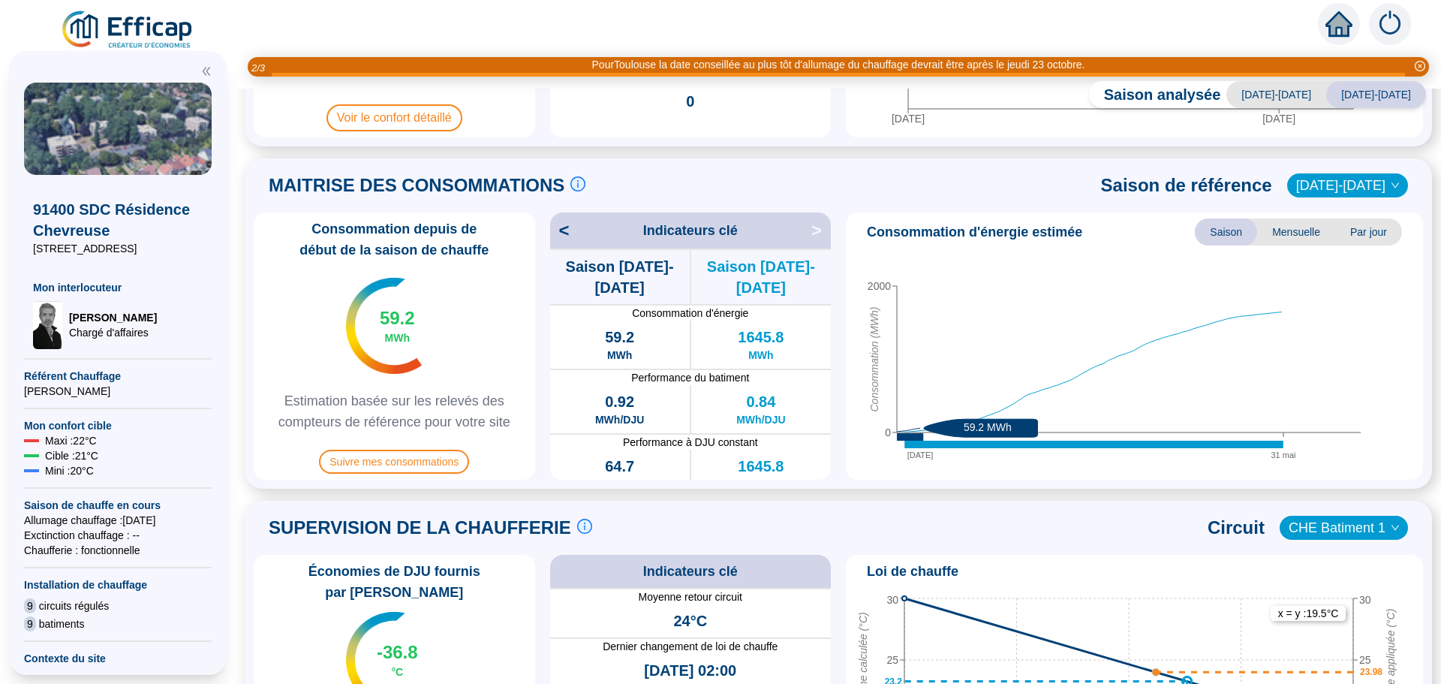
scroll to position [152, 0]
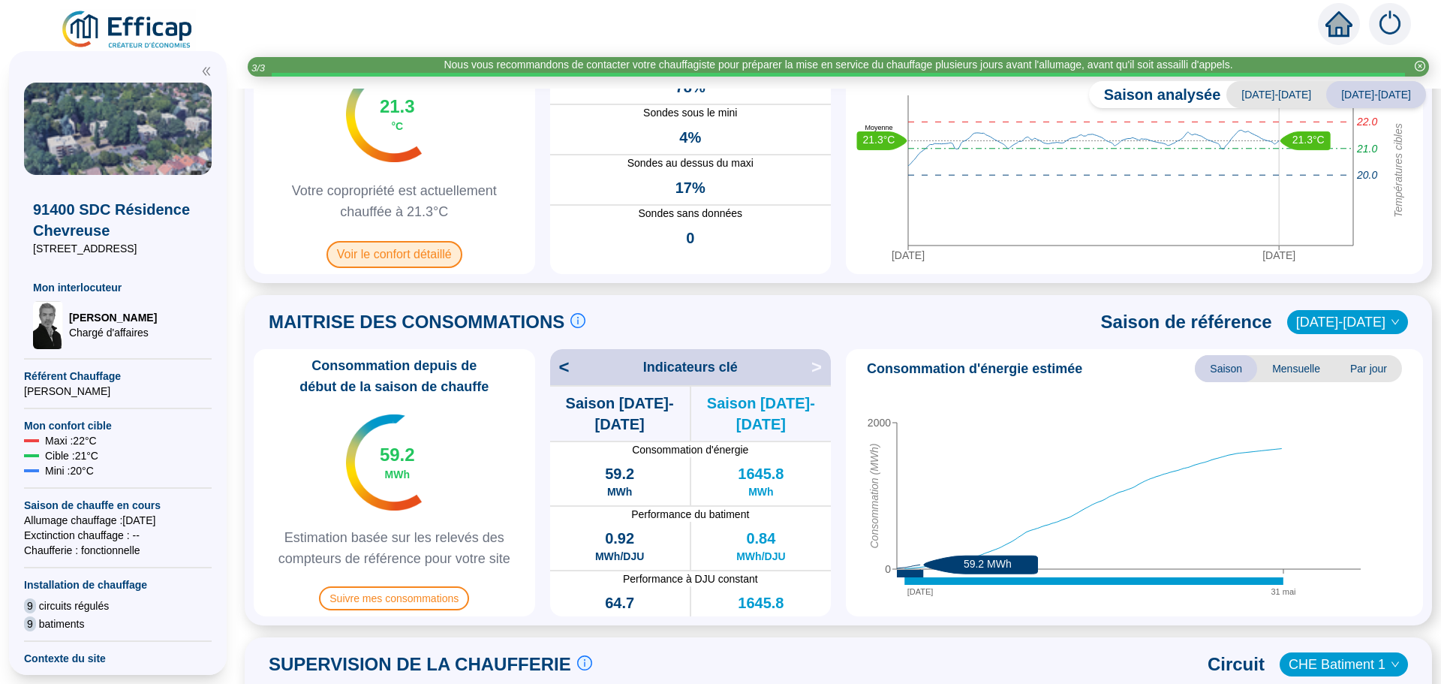
click at [401, 260] on span "Voir le confort détaillé" at bounding box center [394, 254] width 136 height 27
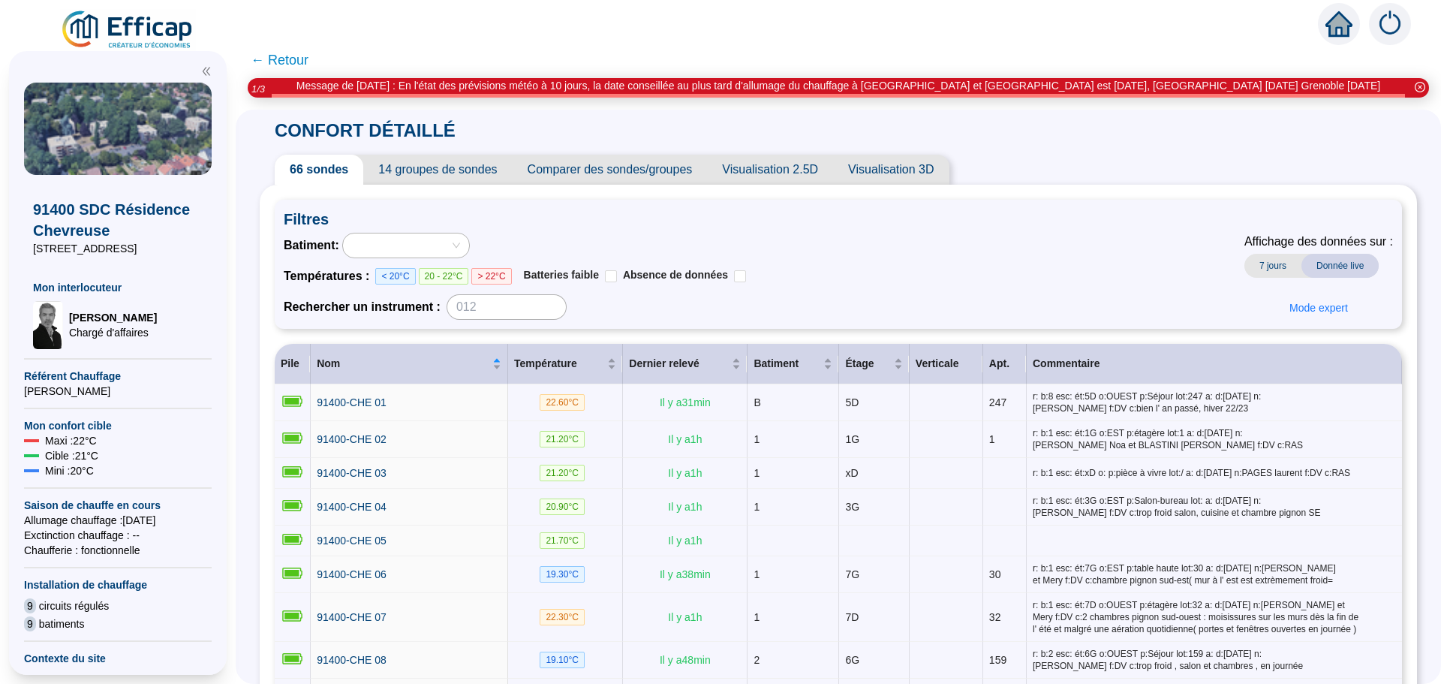
click at [633, 169] on span "Comparer des sondes/groupes" at bounding box center [609, 170] width 195 height 30
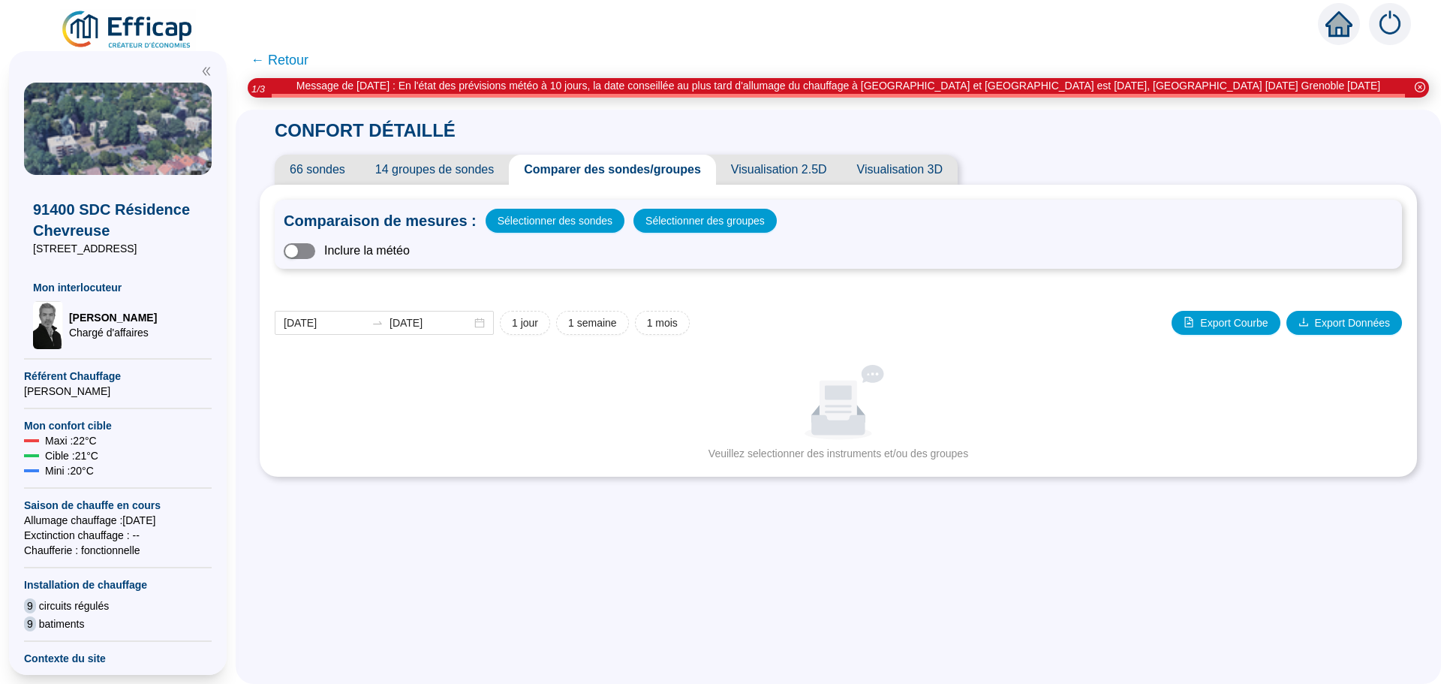
click at [315, 254] on span "button" at bounding box center [300, 251] width 32 height 16
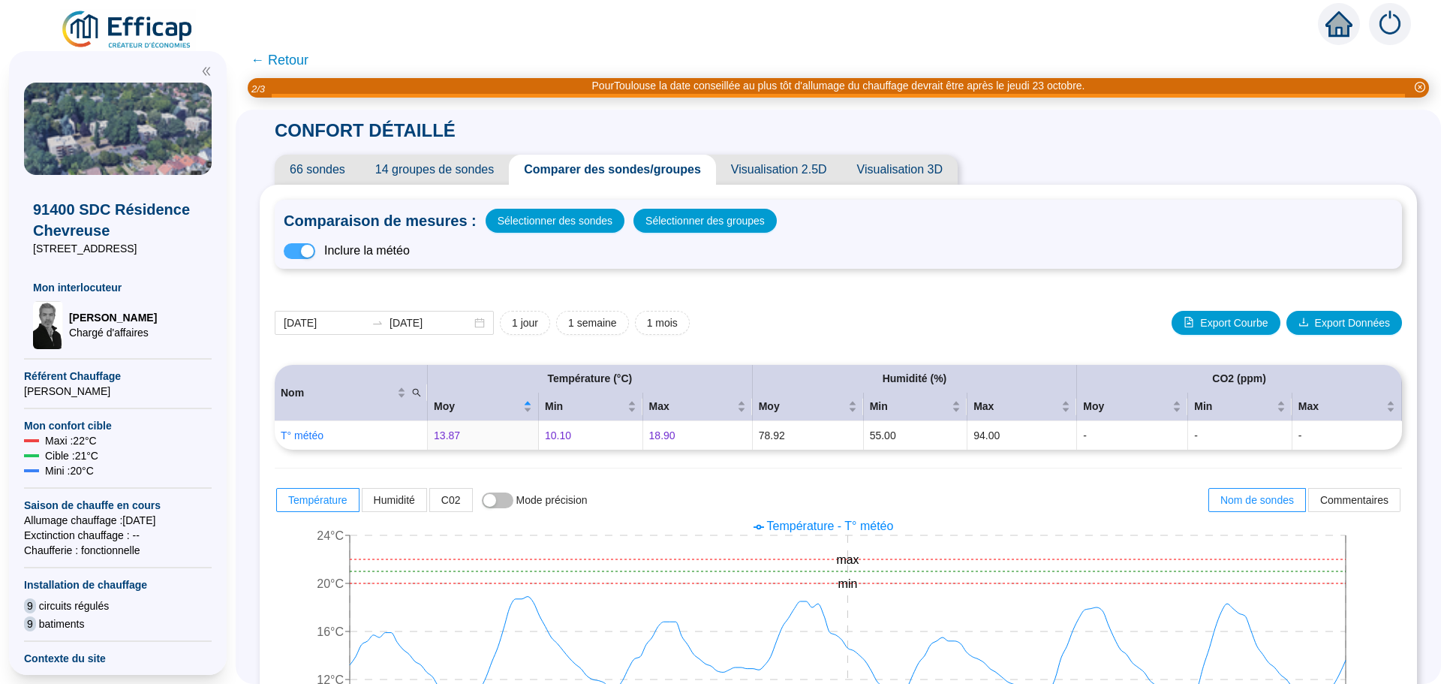
click at [306, 249] on span "button" at bounding box center [300, 251] width 32 height 16
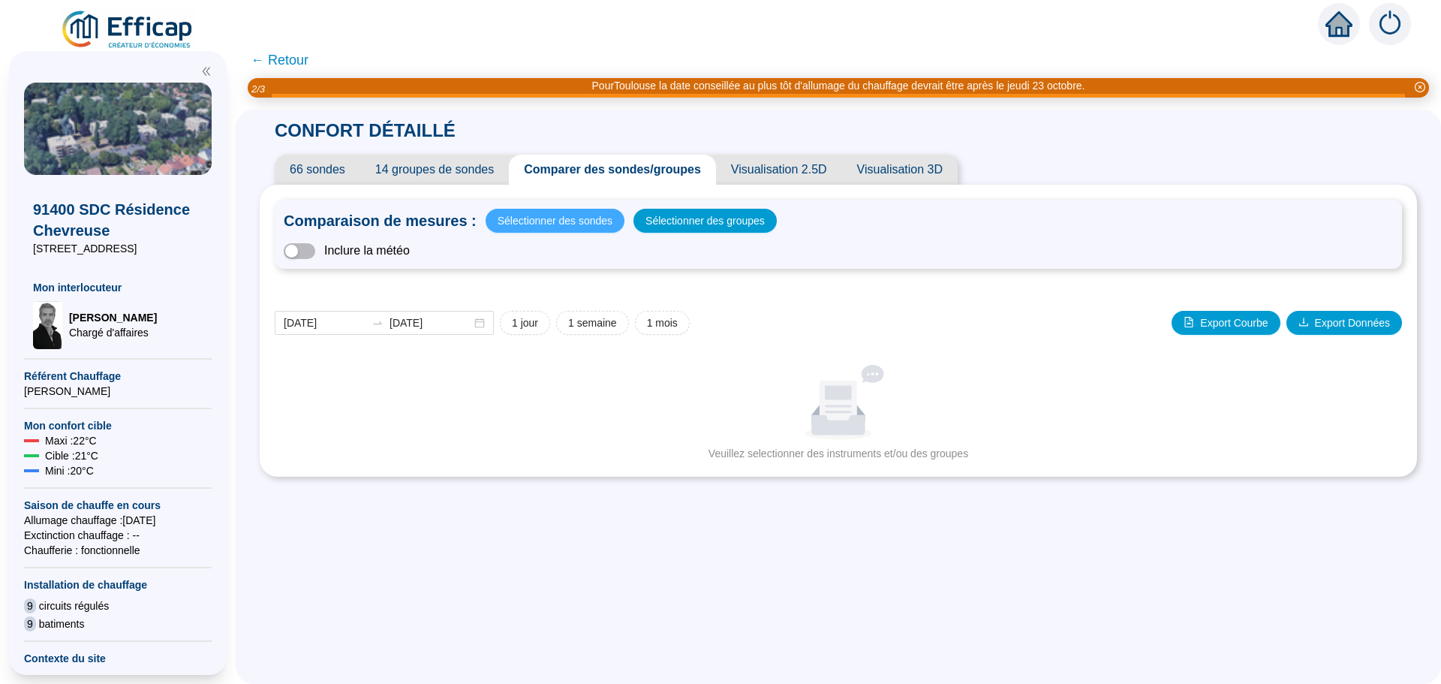
click at [570, 221] on span "Sélectionner des sondes" at bounding box center [554, 220] width 115 height 21
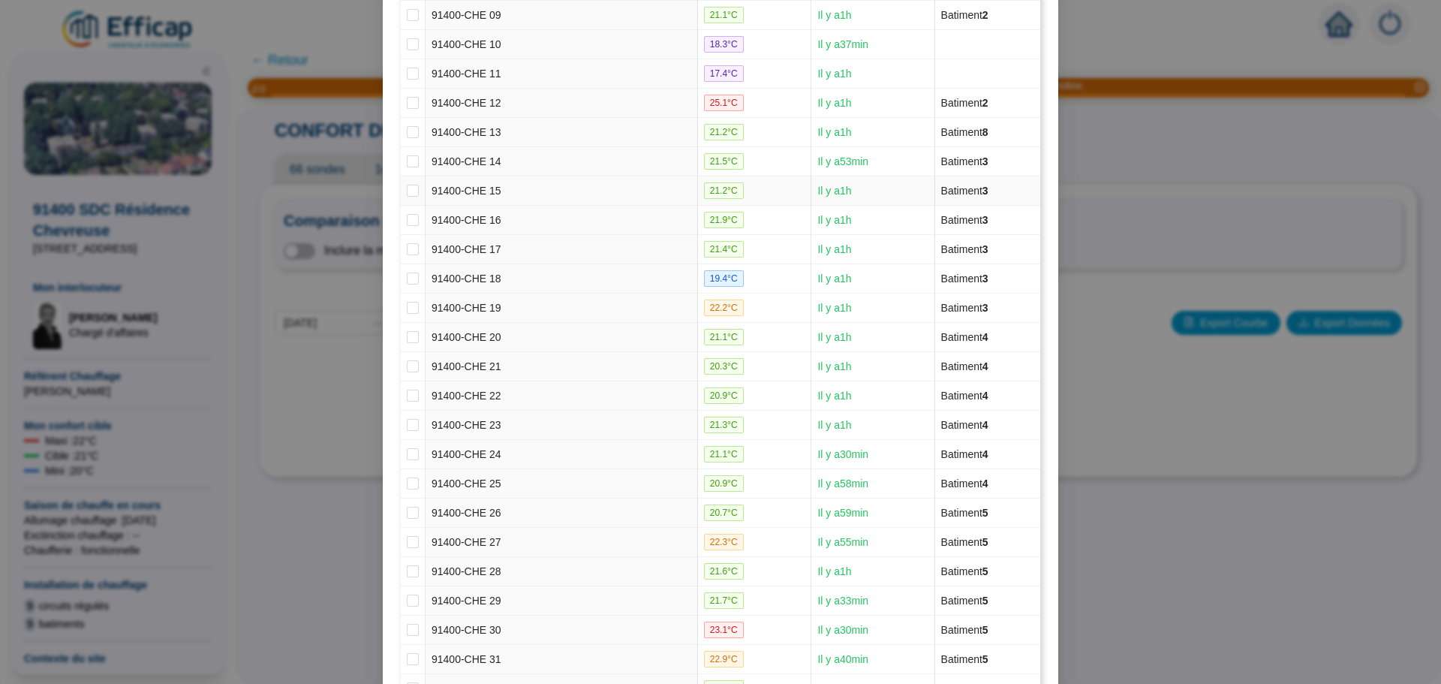
scroll to position [450, 0]
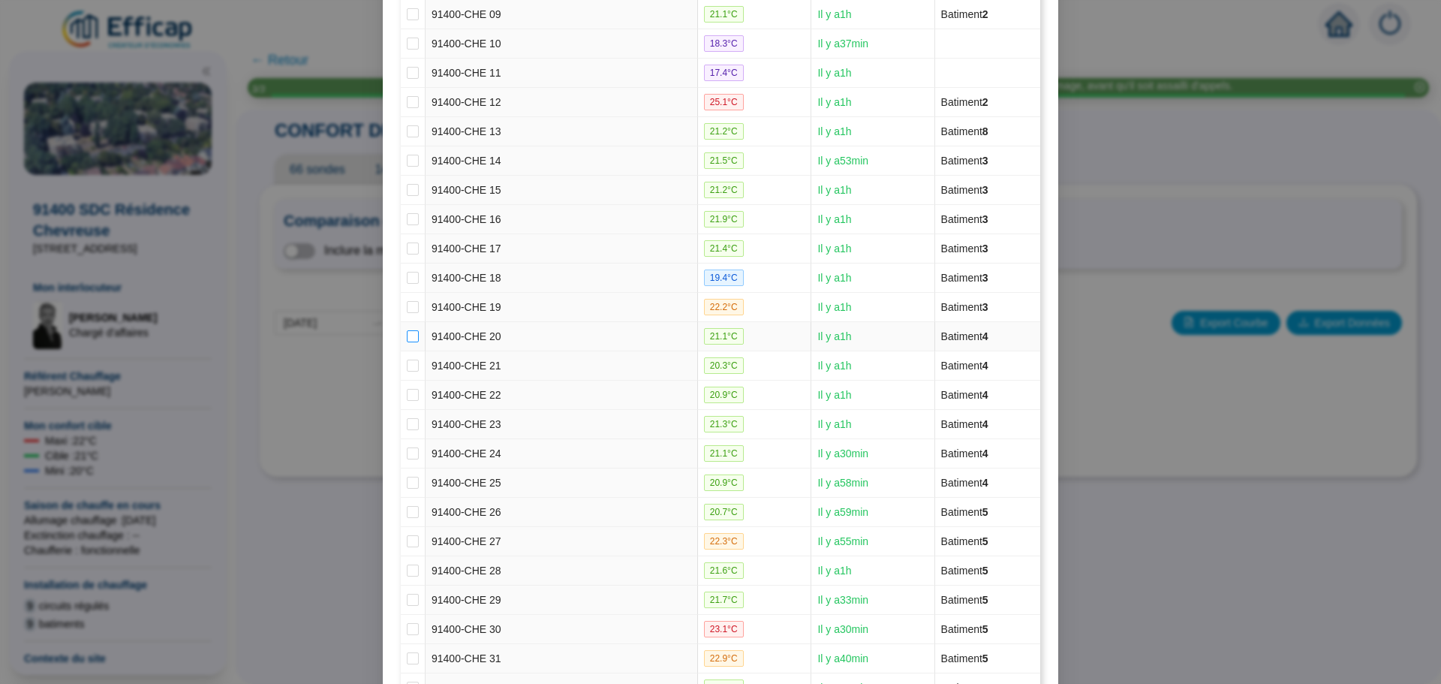
click at [407, 335] on input "checkbox" at bounding box center [413, 336] width 12 height 12
checkbox input "true"
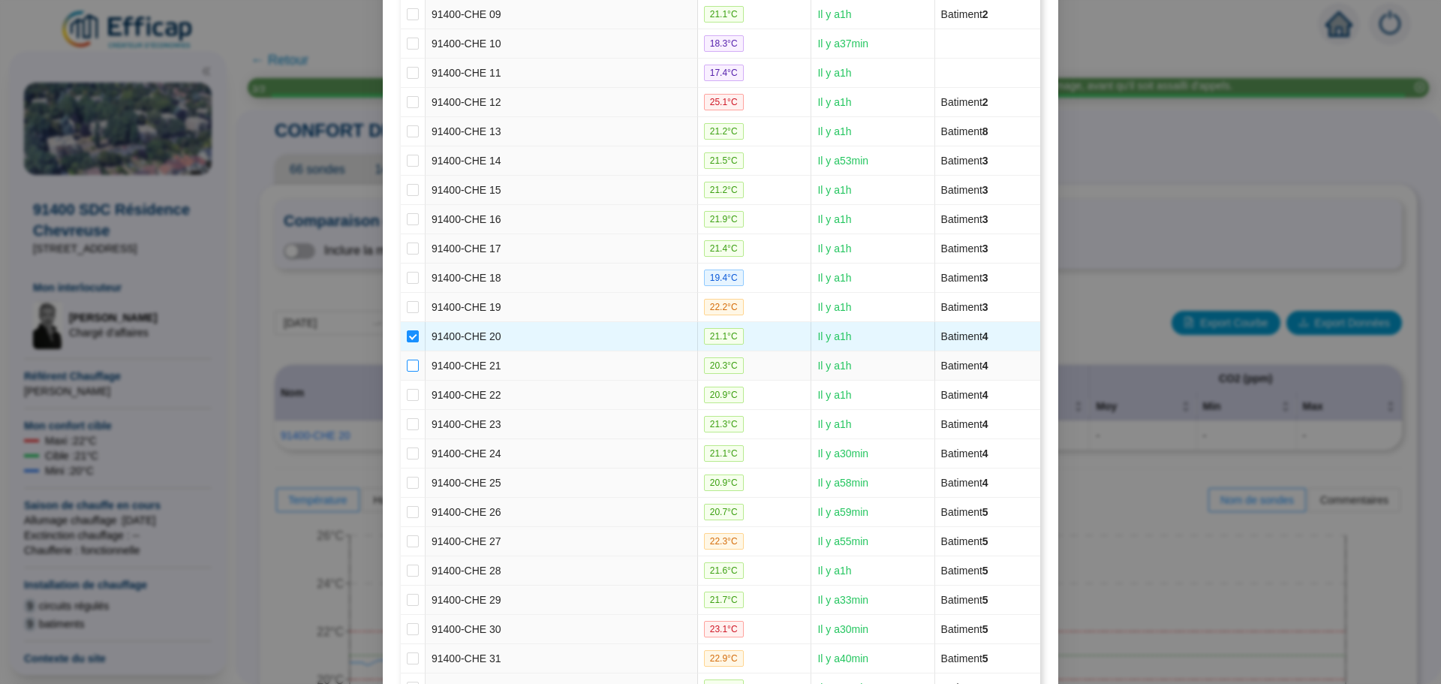
click at [407, 360] on input "checkbox" at bounding box center [413, 365] width 12 height 12
checkbox input "true"
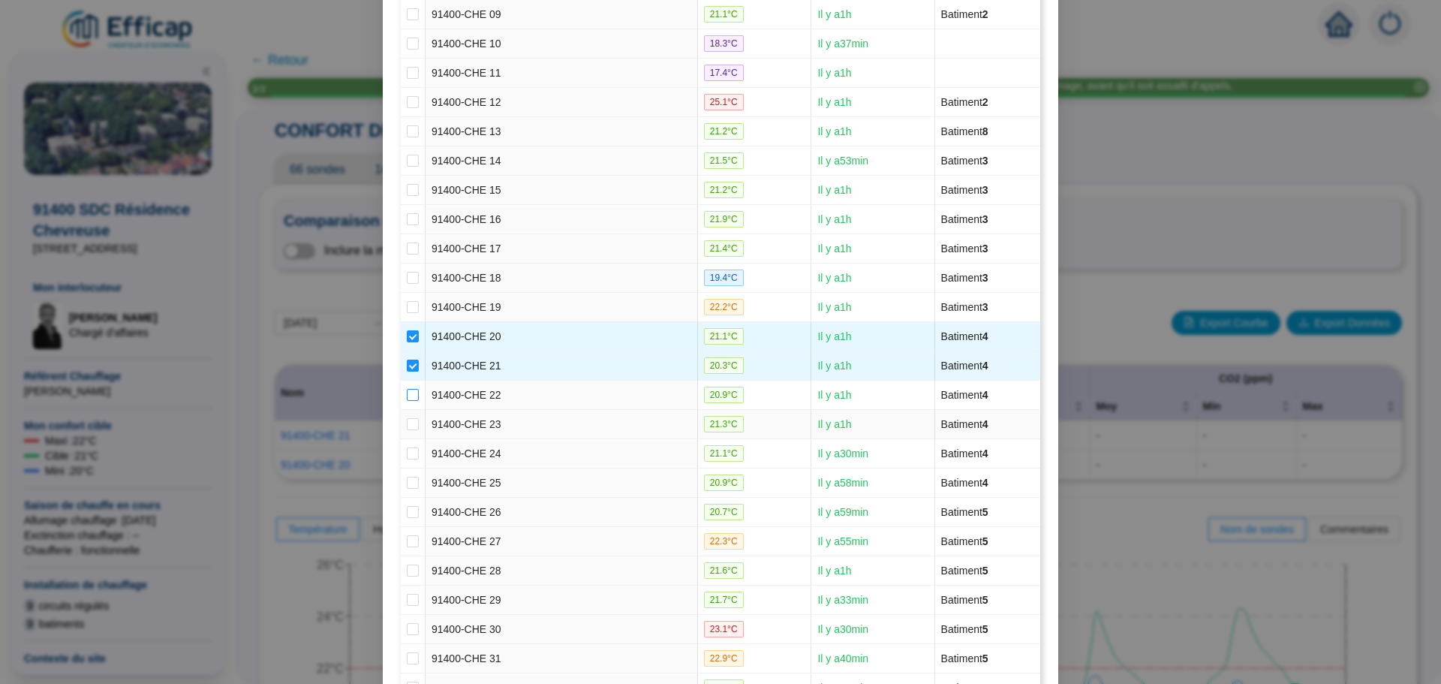
scroll to position [525, 0]
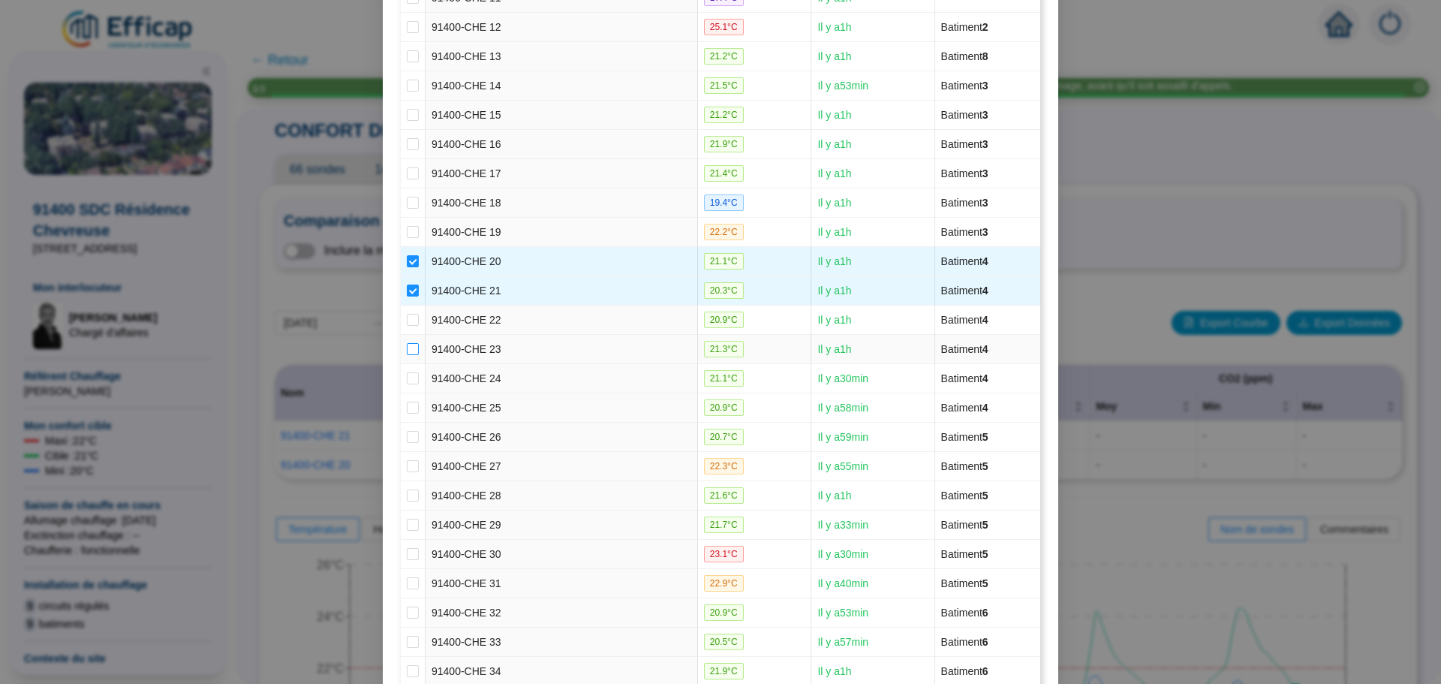
click at [407, 350] on input "checkbox" at bounding box center [413, 349] width 12 height 12
checkbox input "true"
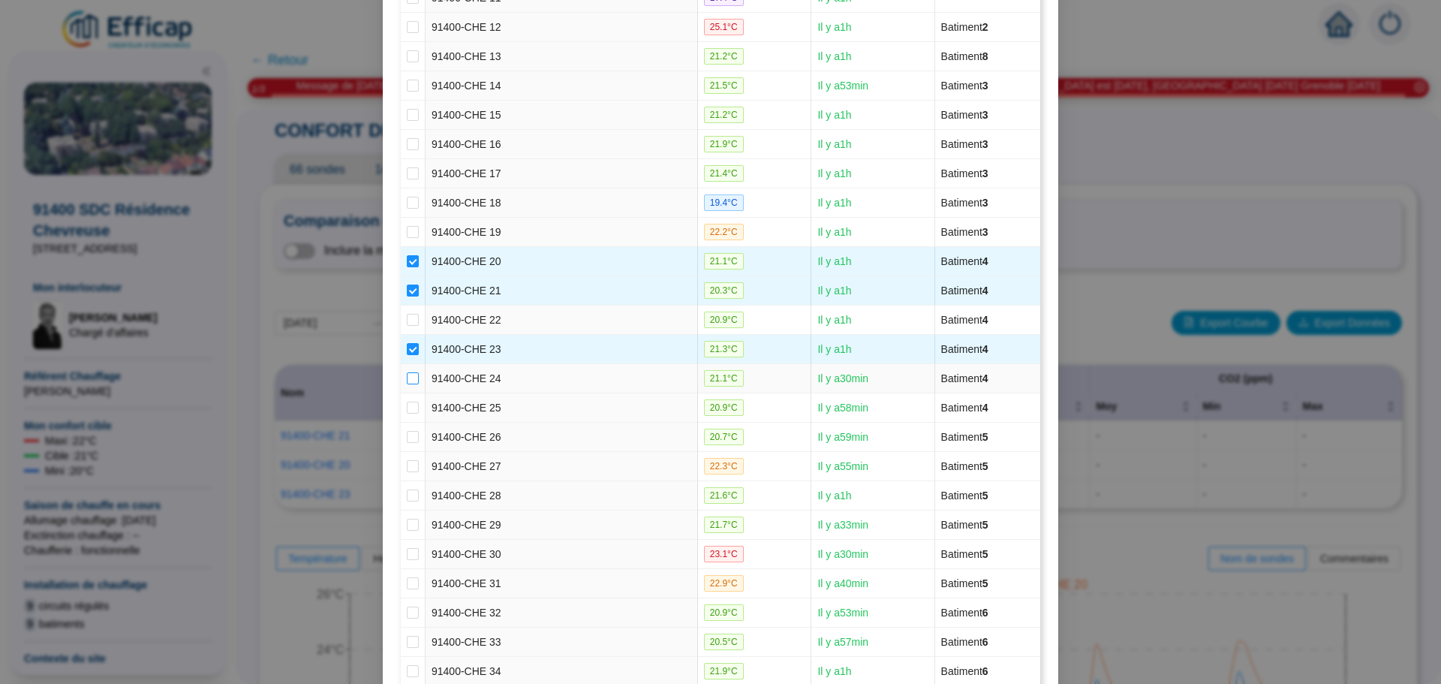
click at [408, 377] on input "checkbox" at bounding box center [413, 378] width 12 height 12
checkbox input "true"
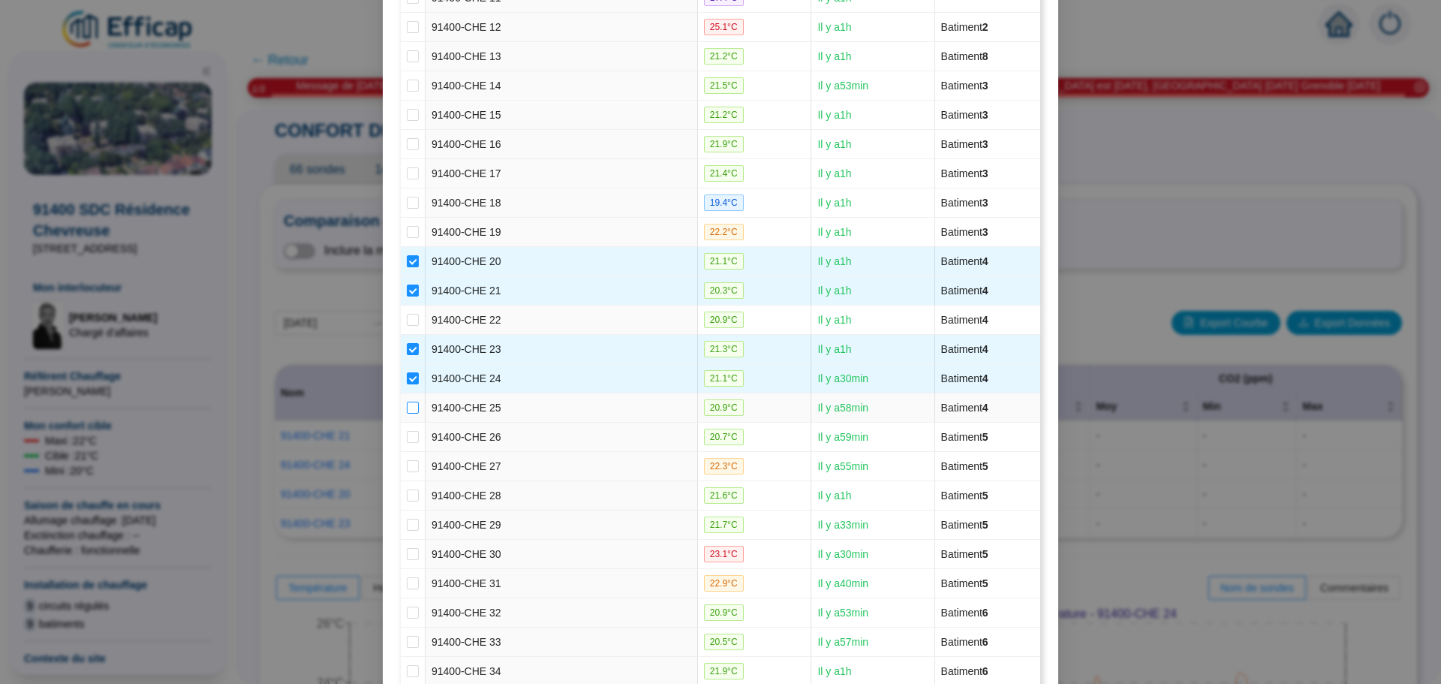
click at [407, 404] on input "checkbox" at bounding box center [413, 407] width 12 height 12
checkbox input "true"
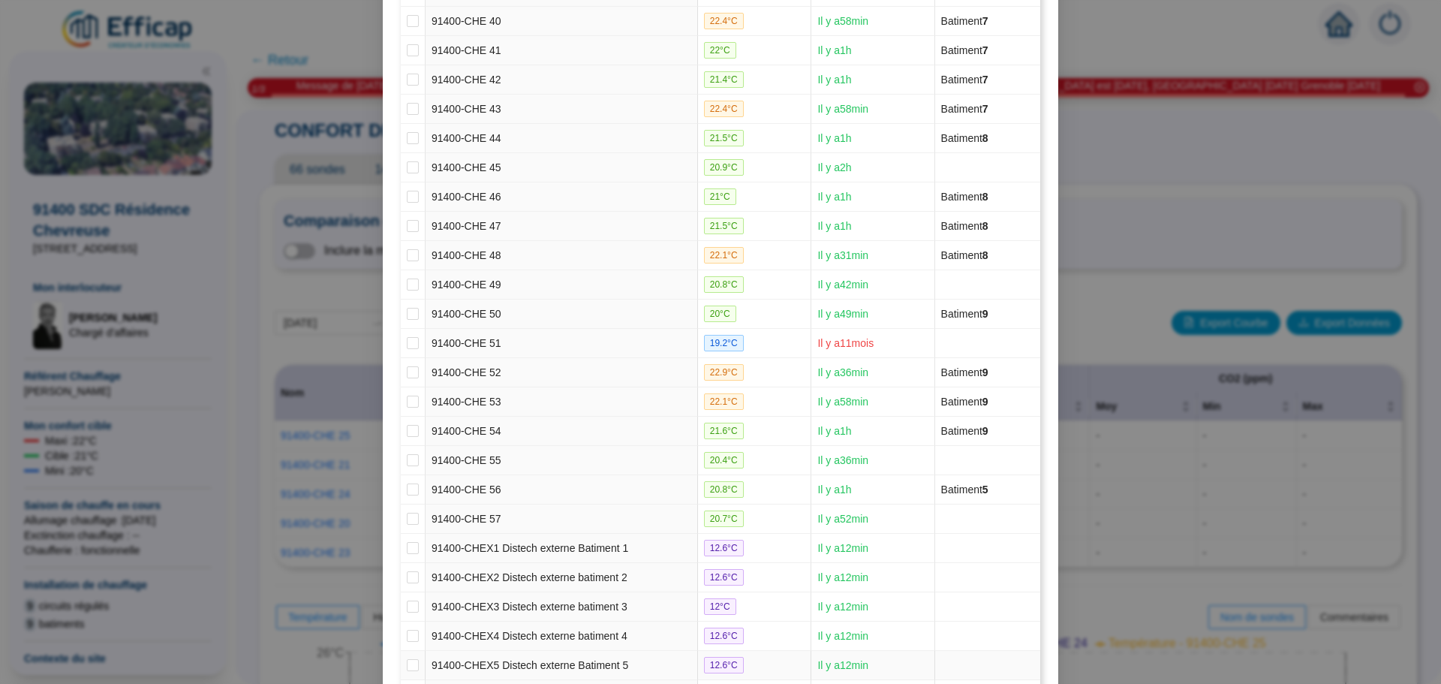
scroll to position [1536, 0]
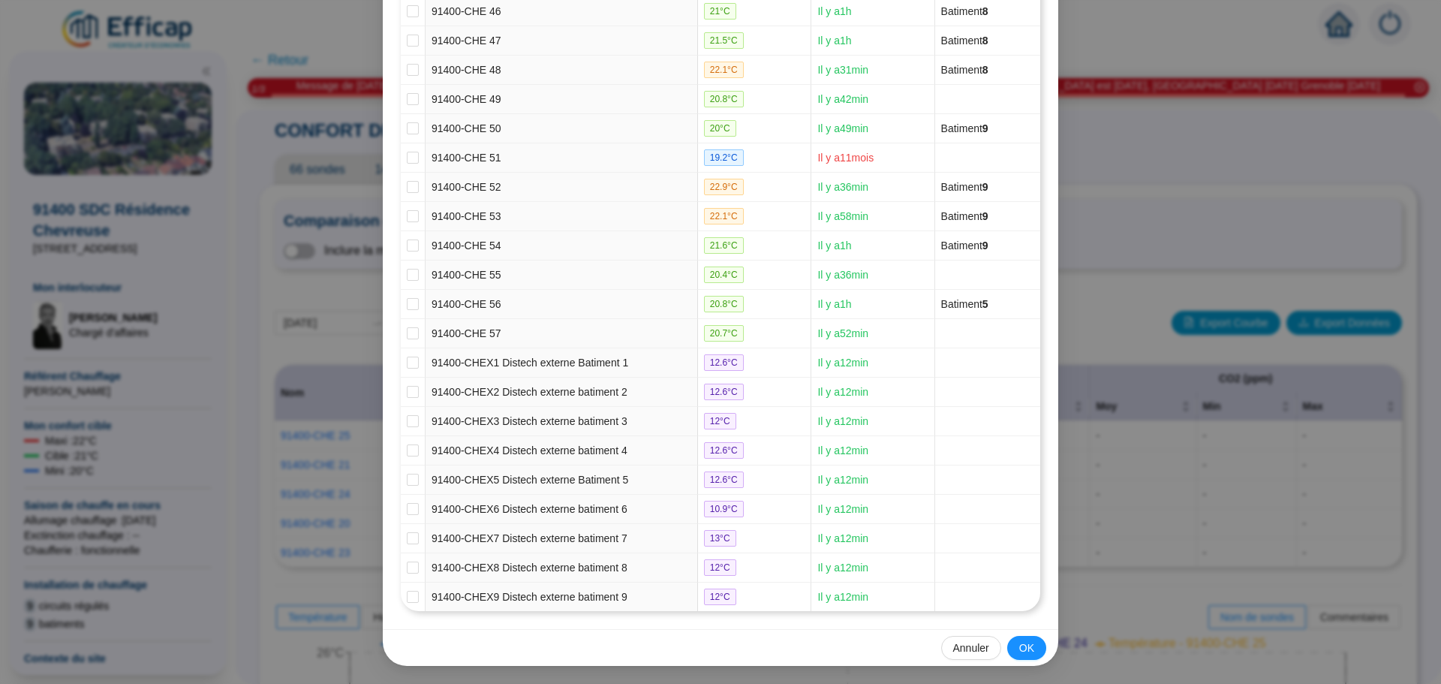
click at [1011, 646] on button "OK" at bounding box center [1026, 648] width 39 height 24
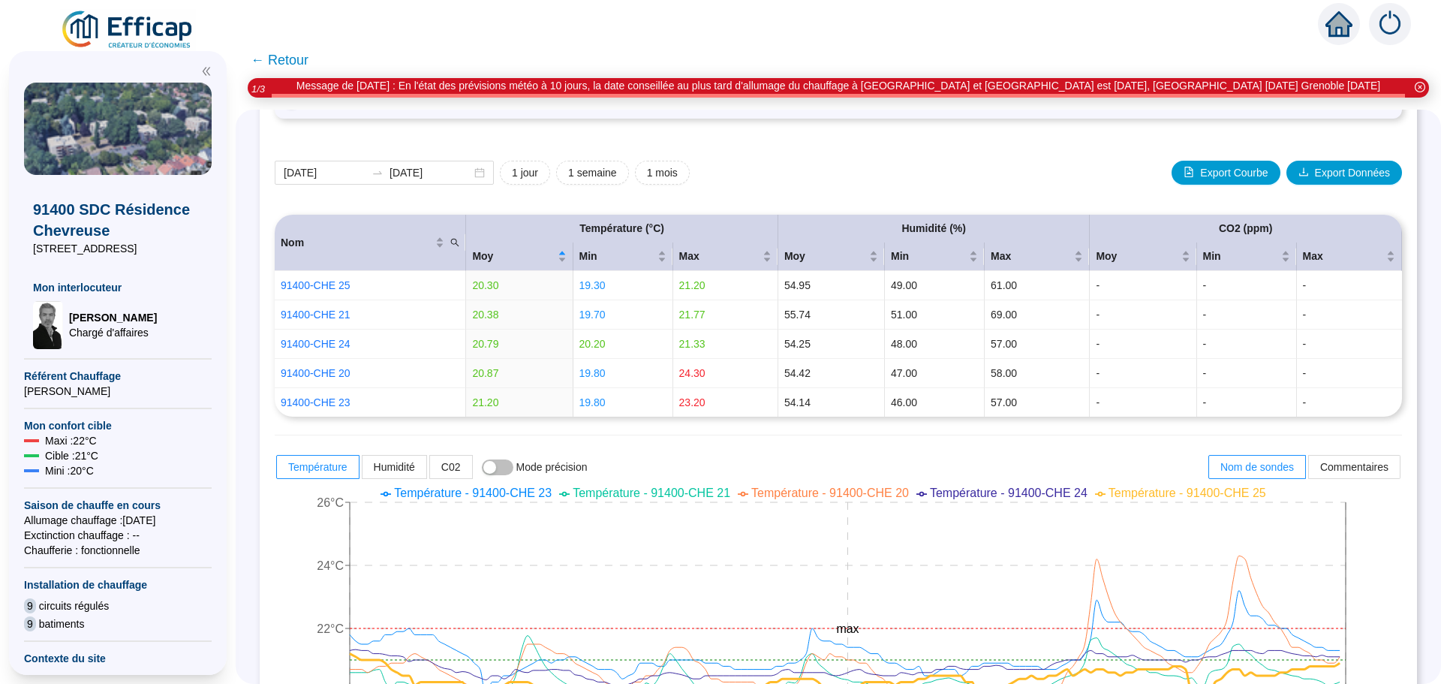
scroll to position [375, 0]
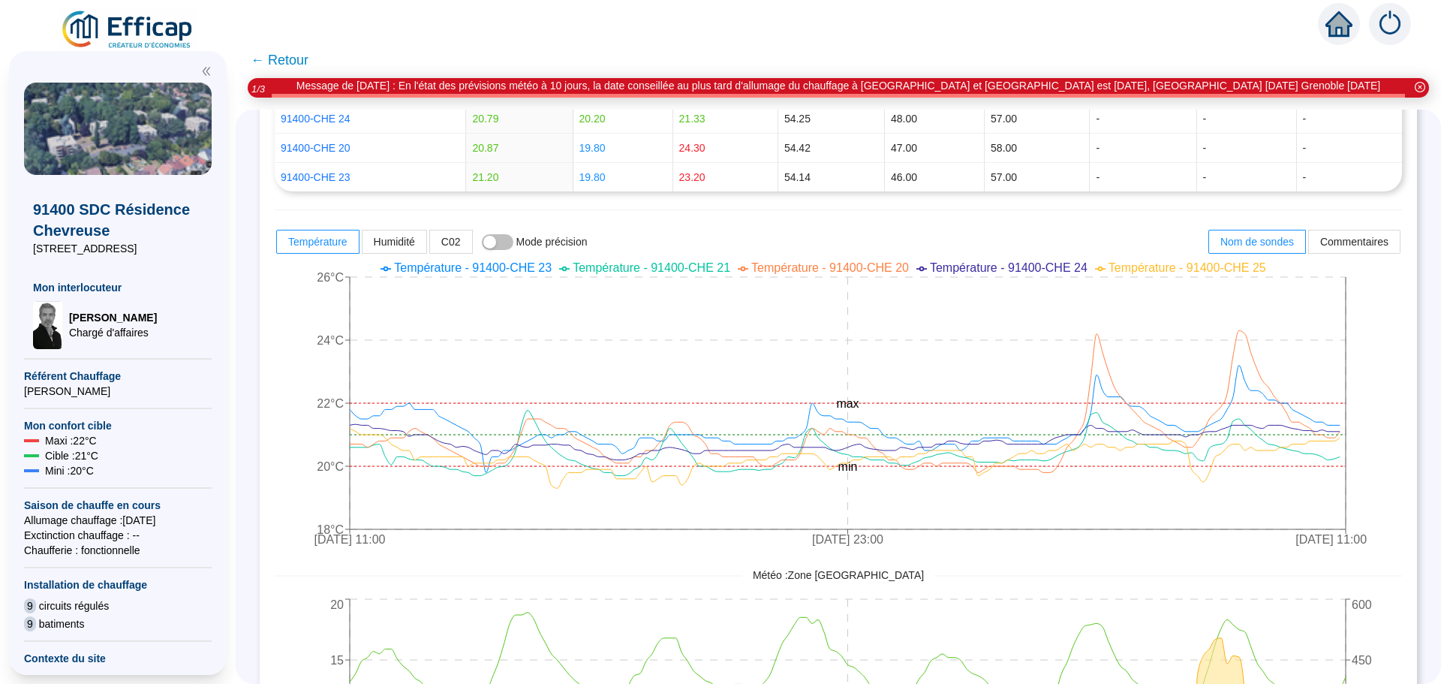
drag, startPoint x: 1426, startPoint y: 526, endPoint x: 1424, endPoint y: 554, distance: 27.8
click at [1424, 554] on div "CONFORT DÉTAILLÉ 66 sondes 14 groupes de sondes Comparer des sondes/groupes Vis…" at bounding box center [838, 397] width 1205 height 574
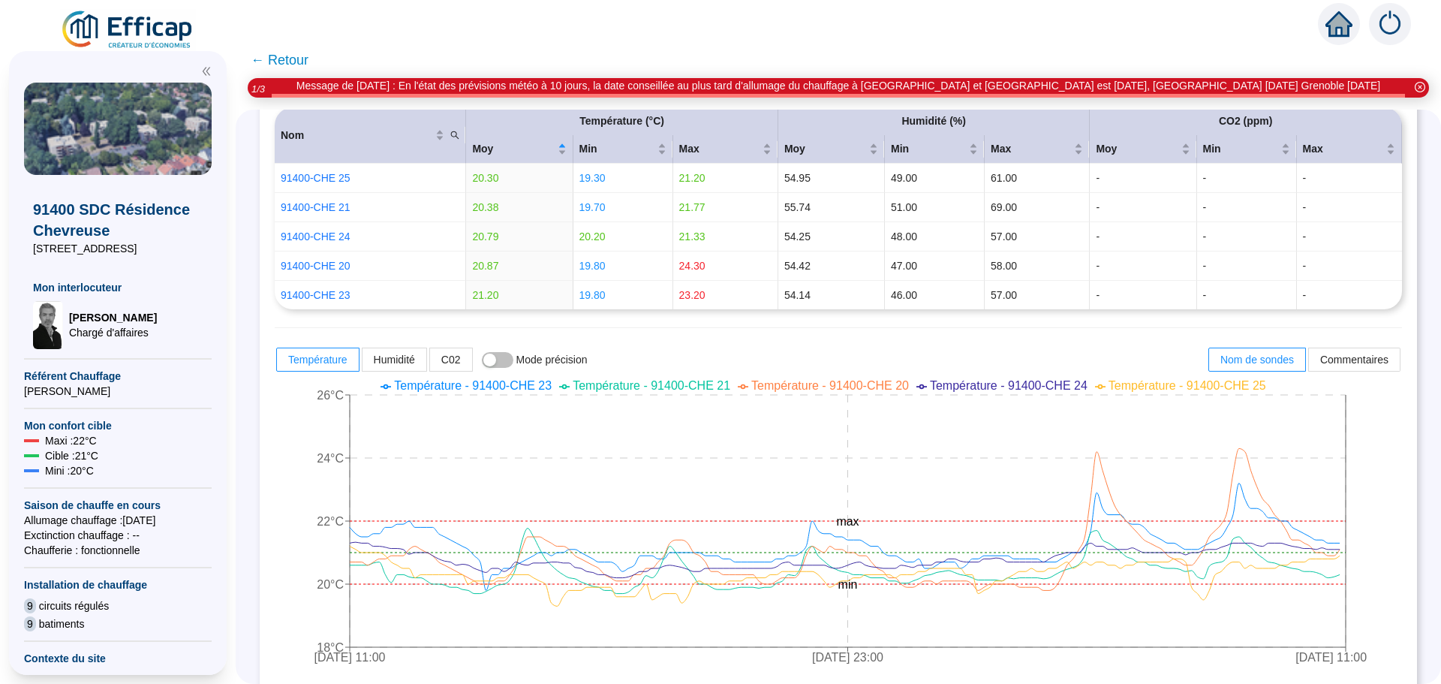
scroll to position [251, 0]
